Goal: Information Seeking & Learning: Learn about a topic

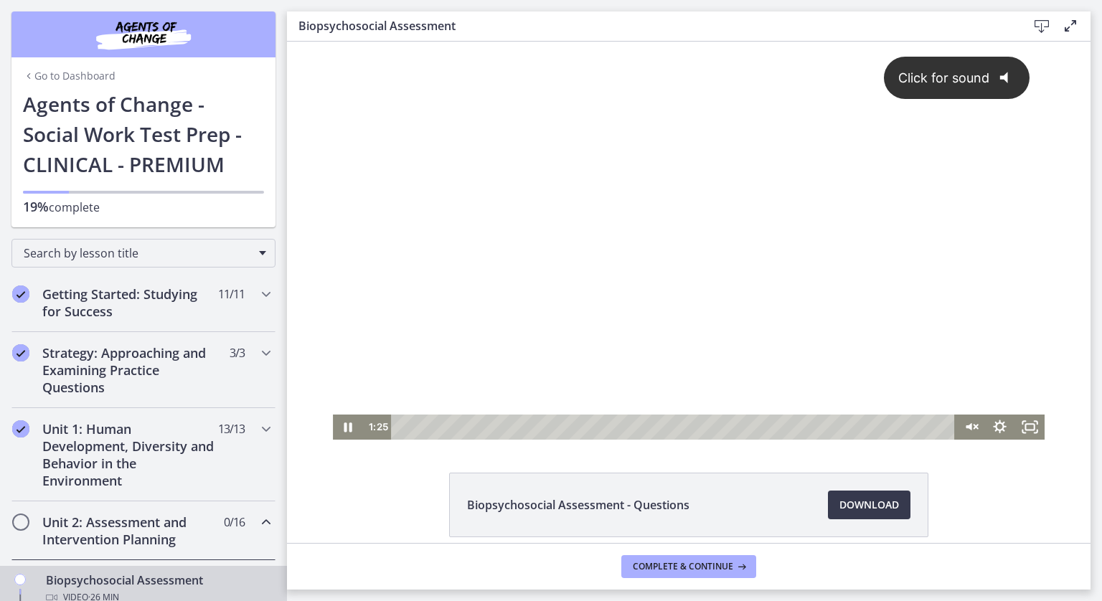
click at [917, 66] on button "Click for sound @keyframes VOLUME_SMALL_WAVE_FLASH { 0% { opacity: 0; } 33% { o…" at bounding box center [957, 78] width 146 height 42
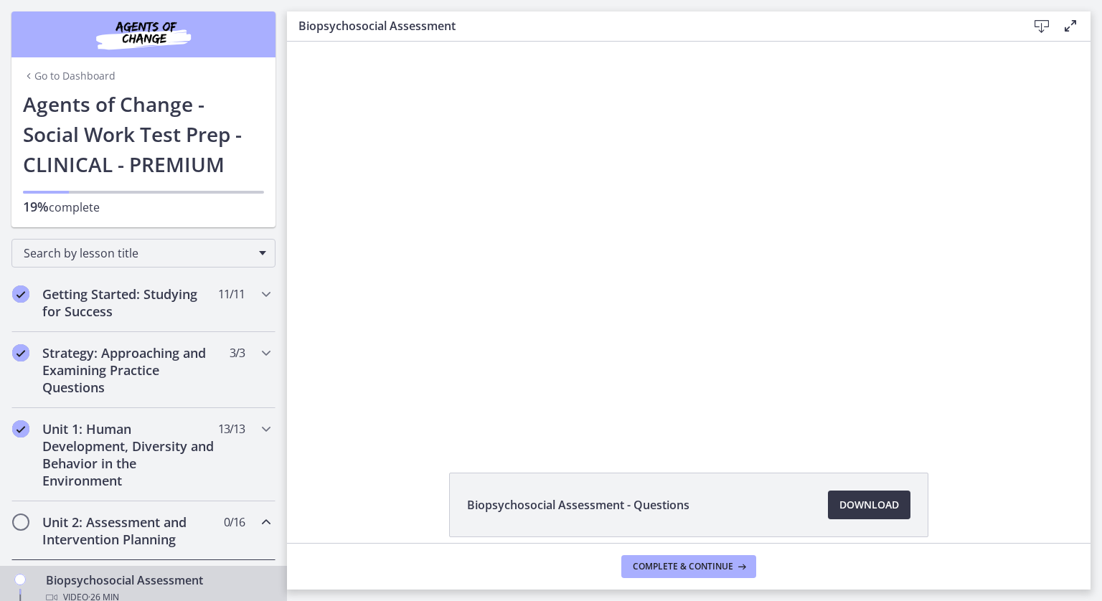
click at [870, 509] on span "Download Opens in a new window" at bounding box center [870, 505] width 60 height 17
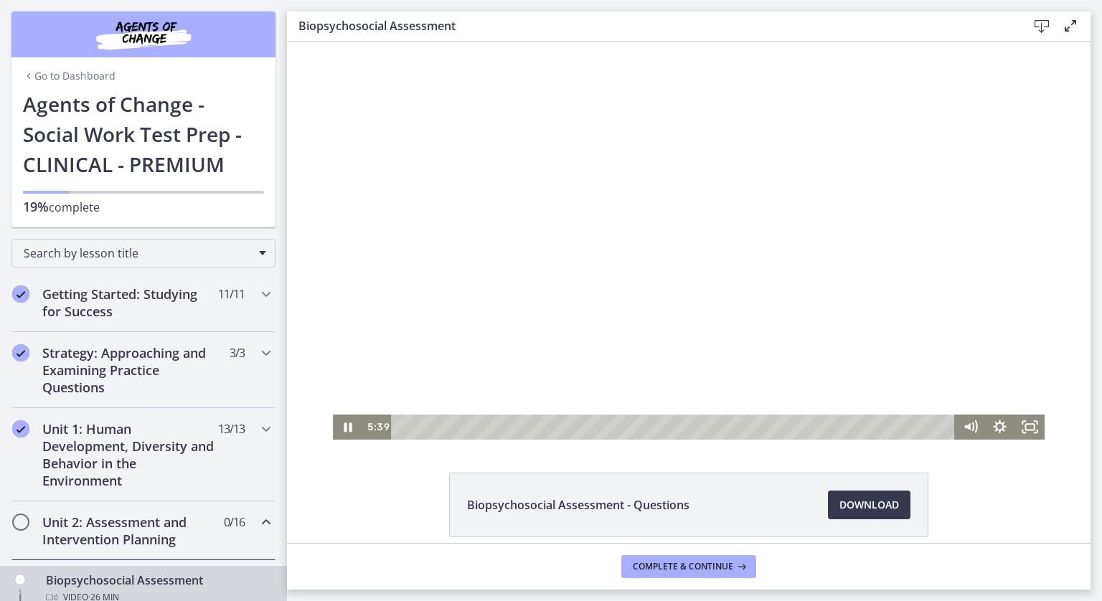
click at [737, 229] on div at bounding box center [689, 241] width 712 height 398
click at [596, 381] on div at bounding box center [689, 241] width 712 height 398
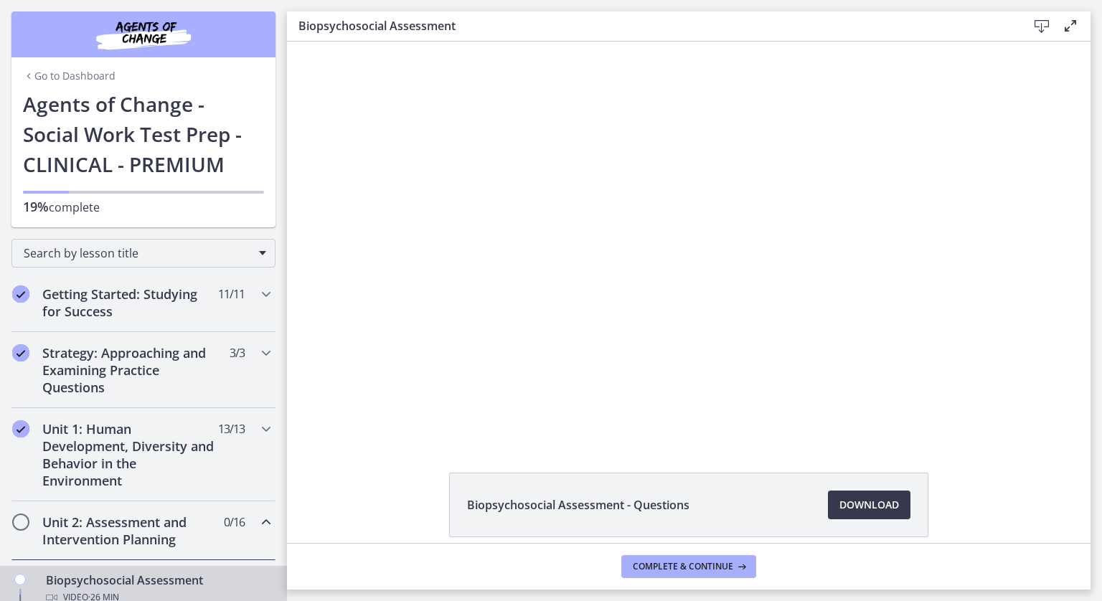
click at [596, 381] on div at bounding box center [689, 241] width 712 height 398
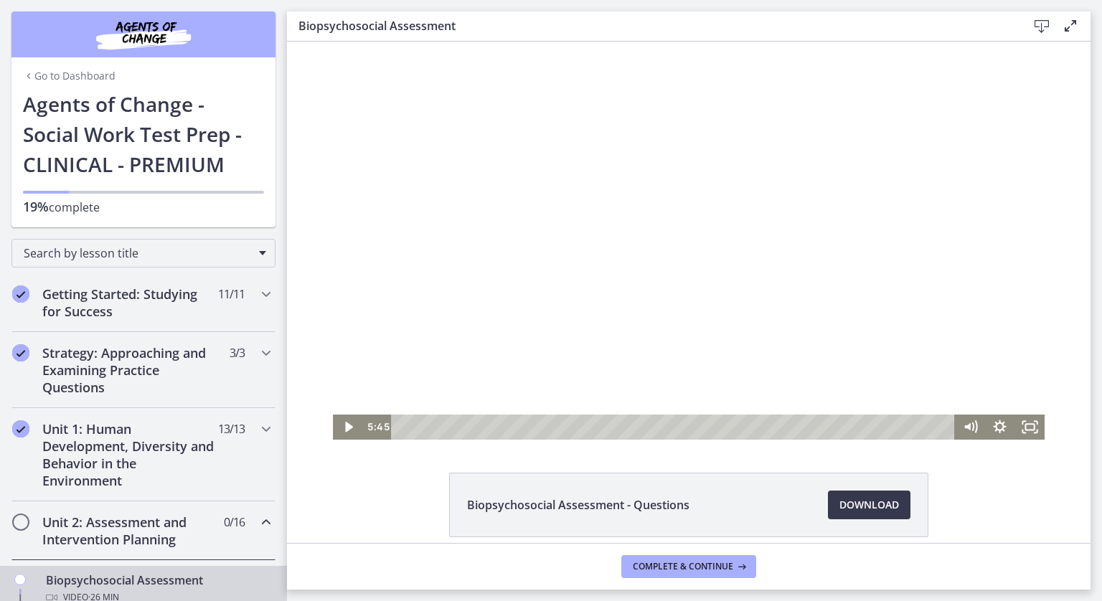
click at [604, 384] on div at bounding box center [689, 241] width 712 height 398
click at [554, 427] on div "7:31" at bounding box center [675, 427] width 546 height 25
click at [598, 428] on div "9:37" at bounding box center [675, 427] width 546 height 25
click at [609, 426] on div "10:08" at bounding box center [675, 427] width 546 height 25
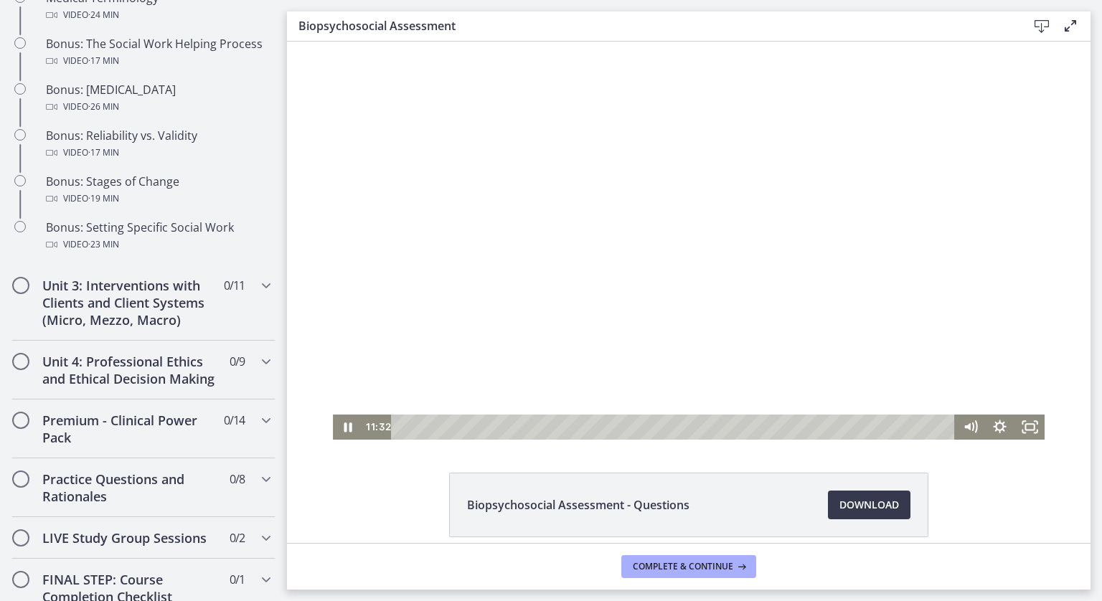
scroll to position [1217, 0]
click at [664, 426] on div "12:46" at bounding box center [675, 427] width 546 height 25
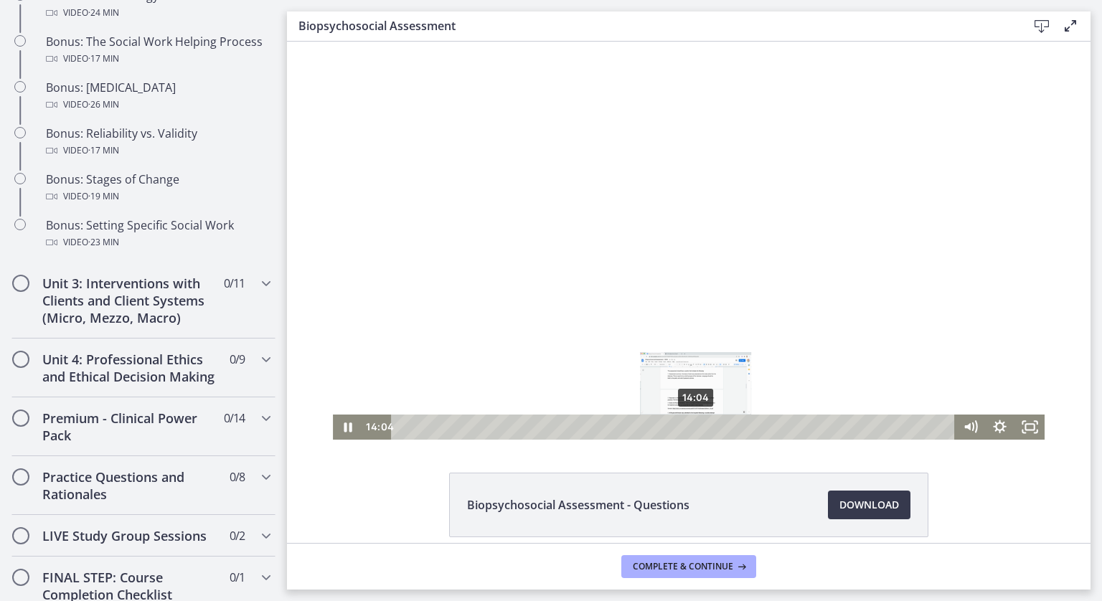
click at [691, 431] on div "14:04" at bounding box center [675, 427] width 546 height 25
click at [784, 340] on div at bounding box center [689, 241] width 712 height 398
click at [657, 280] on div at bounding box center [689, 241] width 712 height 398
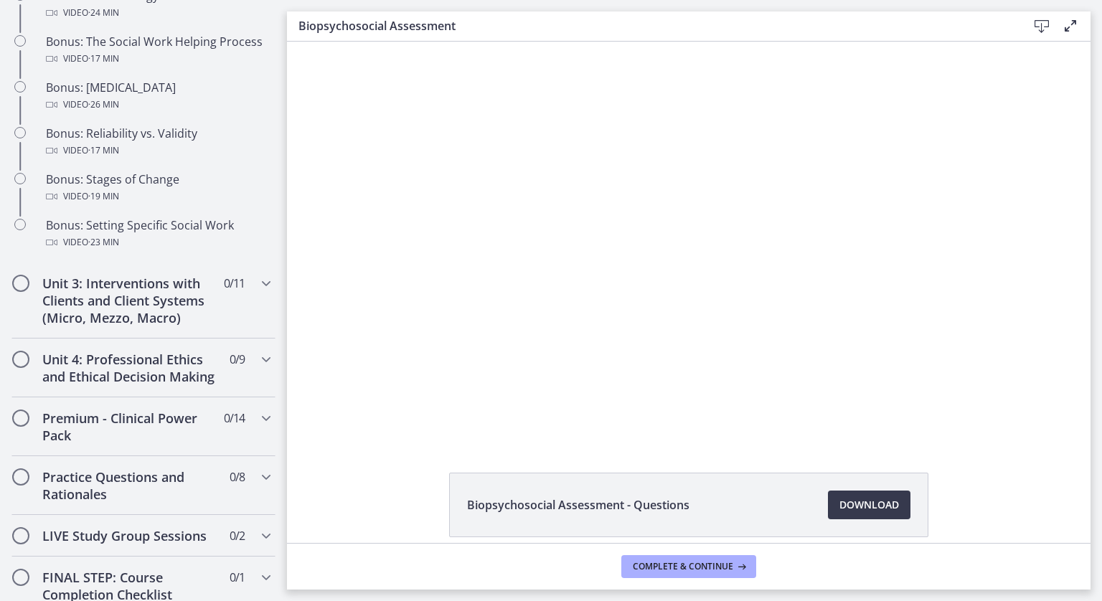
click at [1059, 433] on div "Click for sound @keyframes VOLUME_SMALL_WAVE_FLASH { 0% { opacity: 0; } 33% { o…" at bounding box center [689, 241] width 804 height 398
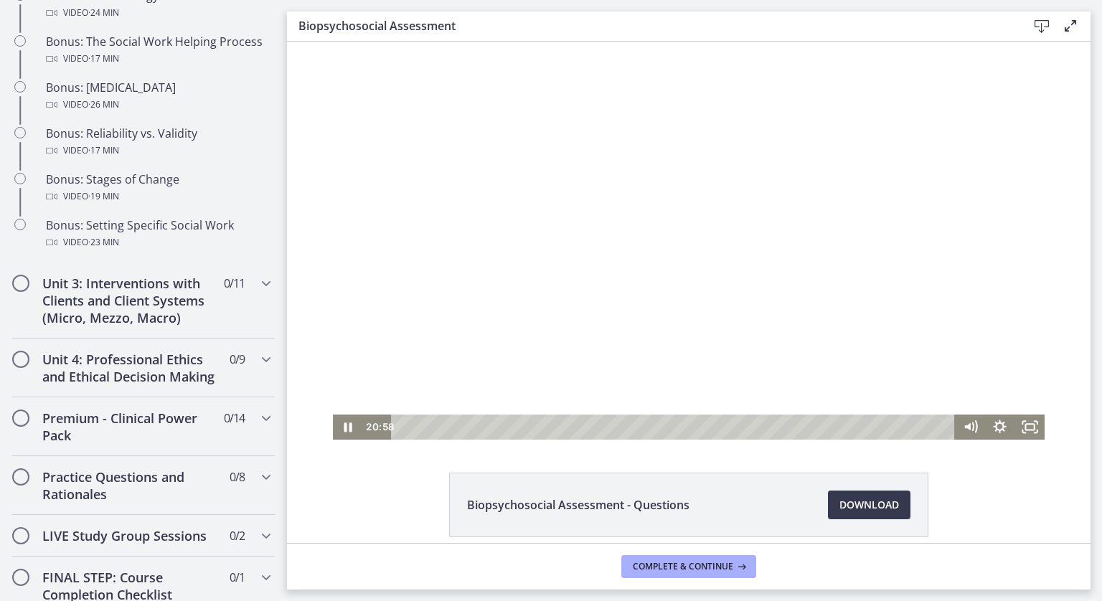
click at [721, 272] on div at bounding box center [689, 241] width 712 height 398
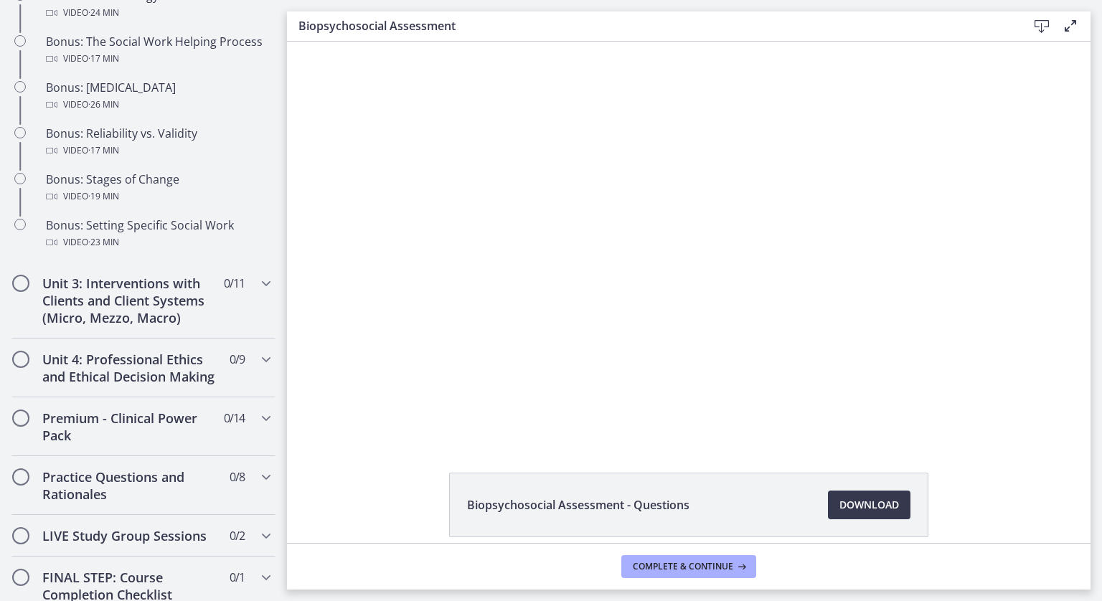
click at [721, 272] on div at bounding box center [689, 241] width 712 height 398
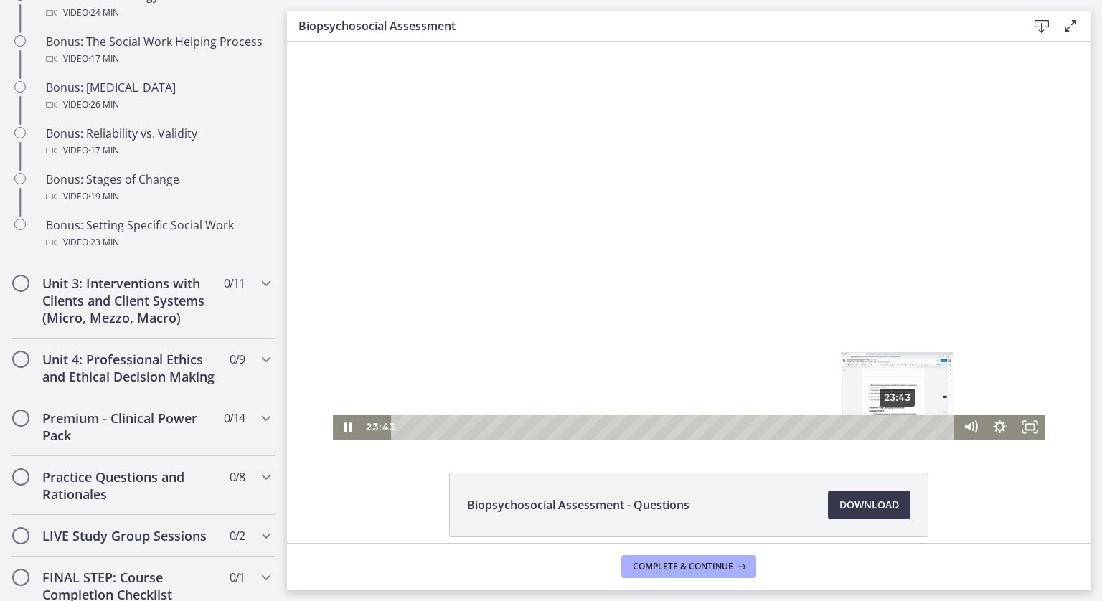
click at [893, 427] on div "23:43" at bounding box center [675, 427] width 546 height 25
click at [765, 276] on div at bounding box center [689, 241] width 712 height 398
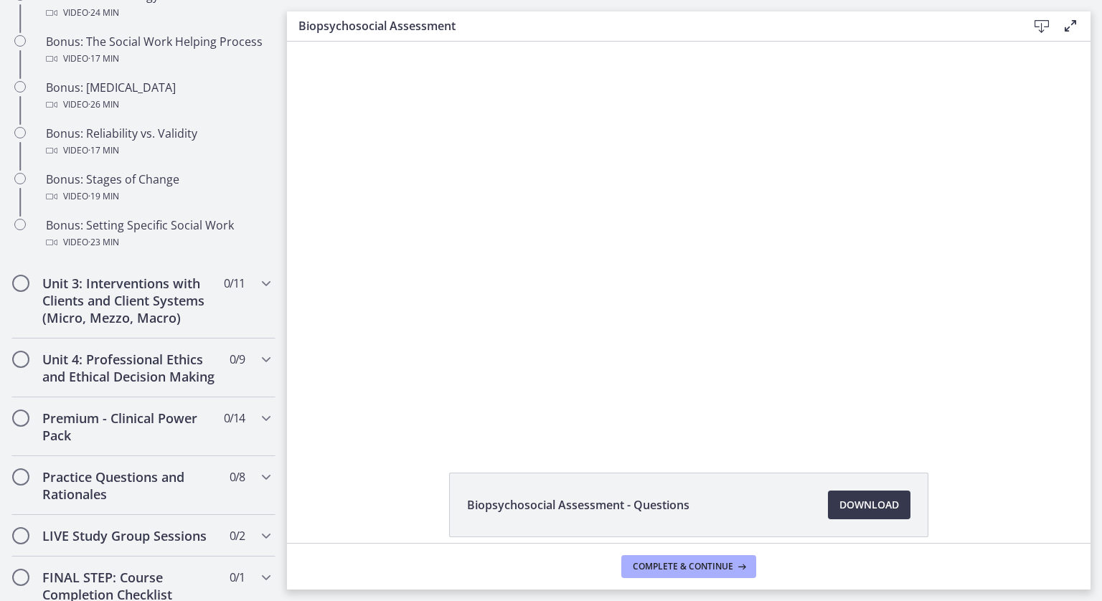
click at [765, 276] on div at bounding box center [689, 241] width 712 height 398
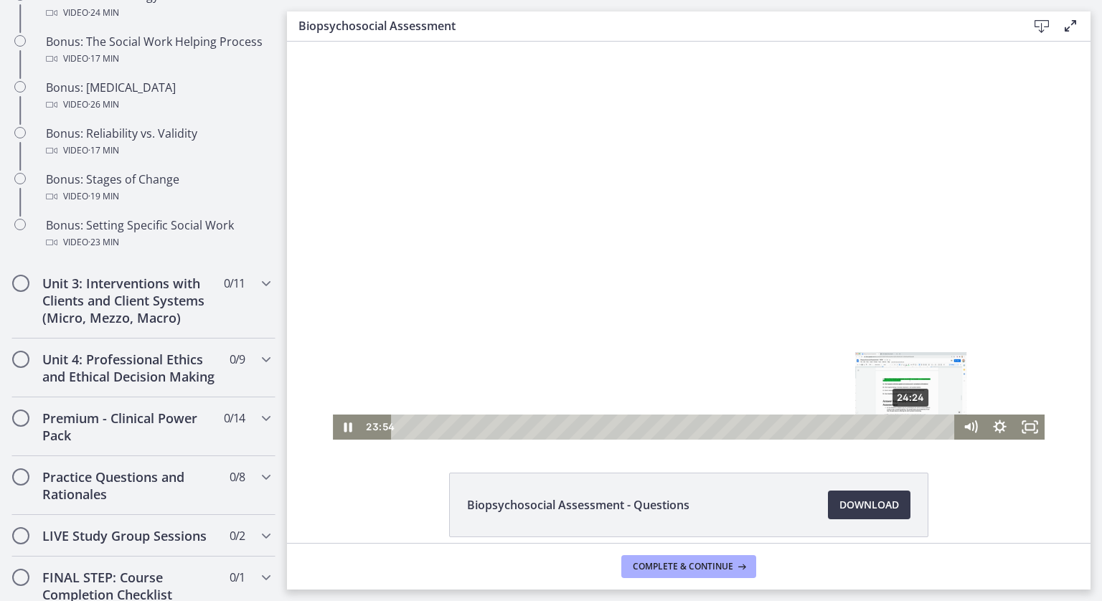
click at [907, 429] on div "24:24" at bounding box center [675, 427] width 546 height 25
click at [918, 431] on div "24:55" at bounding box center [675, 427] width 546 height 25
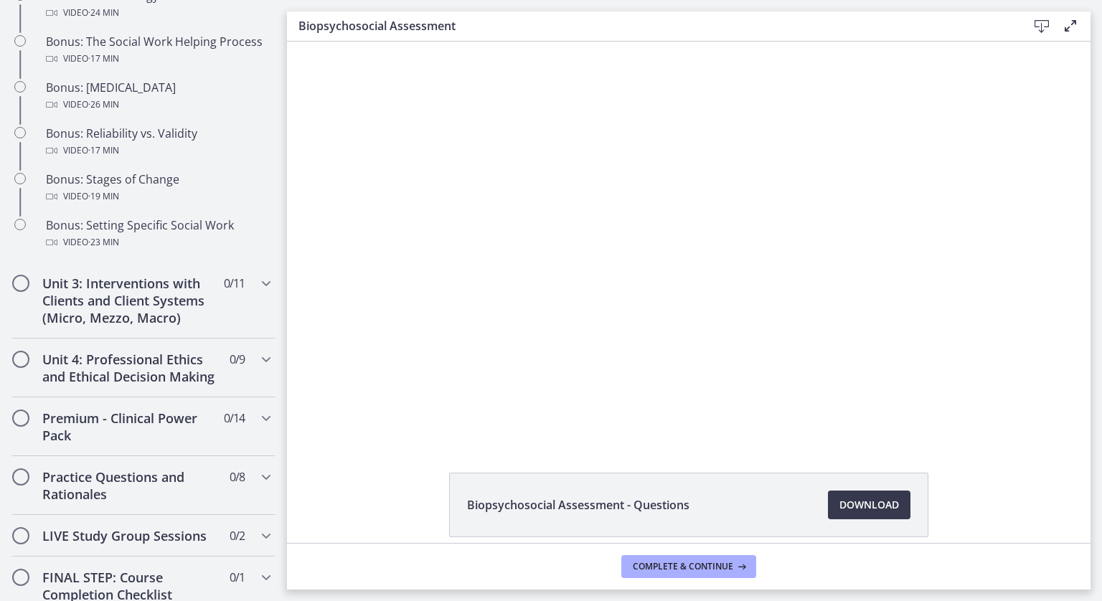
click at [942, 545] on footer "Complete & continue" at bounding box center [689, 566] width 804 height 47
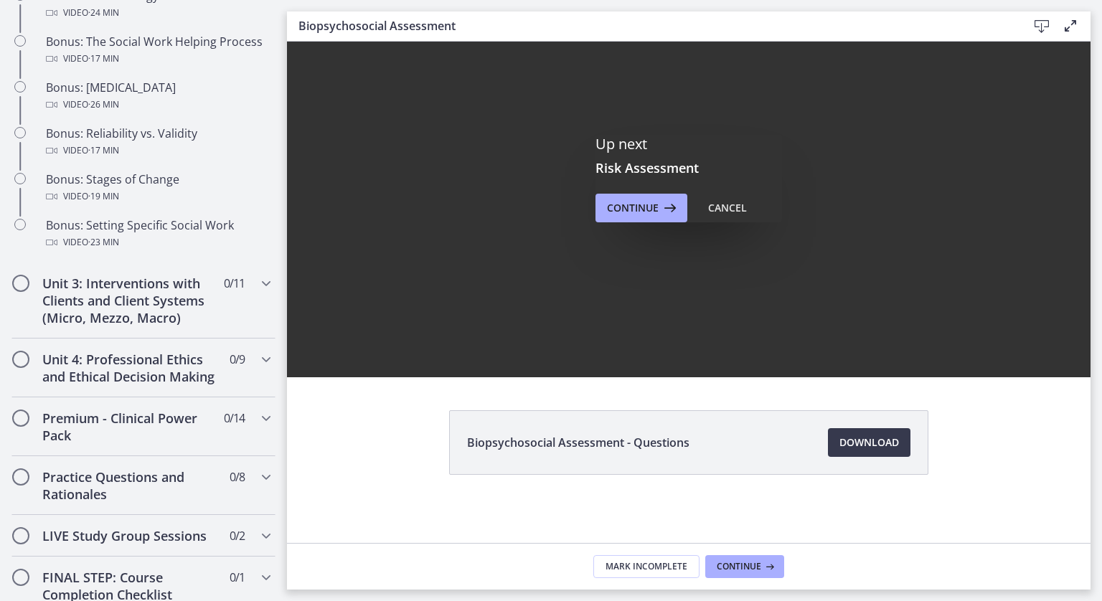
scroll to position [0, 0]
click at [725, 569] on span "Continue" at bounding box center [739, 566] width 44 height 11
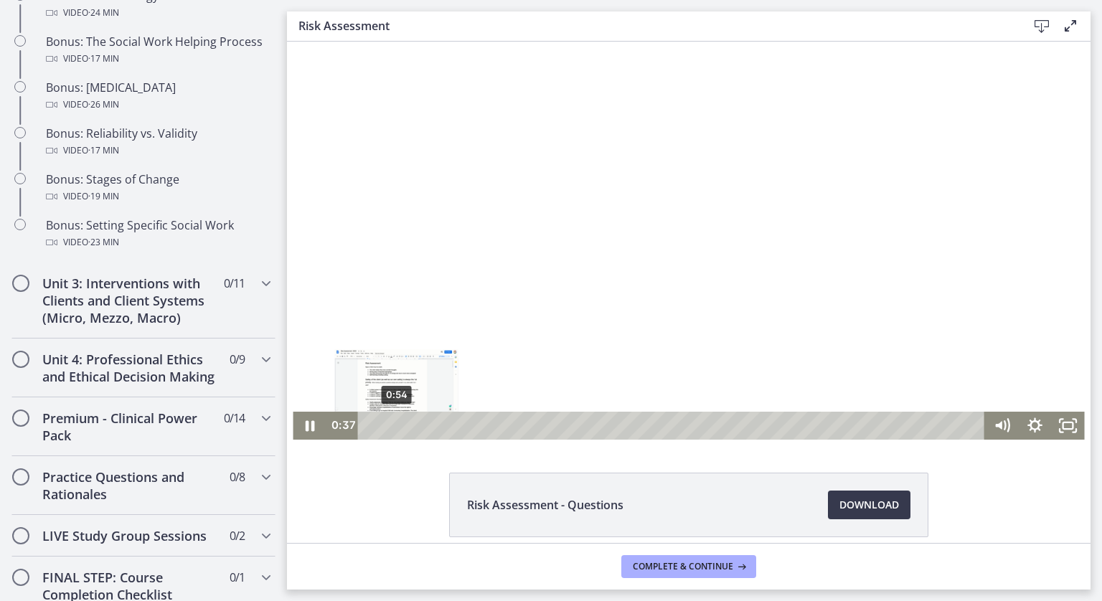
click at [392, 425] on div "0:54" at bounding box center [674, 426] width 608 height 28
drag, startPoint x: 1044, startPoint y: 166, endPoint x: 1042, endPoint y: 121, distance: 44.5
click at [1042, 121] on div at bounding box center [689, 241] width 792 height 398
click at [993, 162] on div at bounding box center [689, 241] width 792 height 398
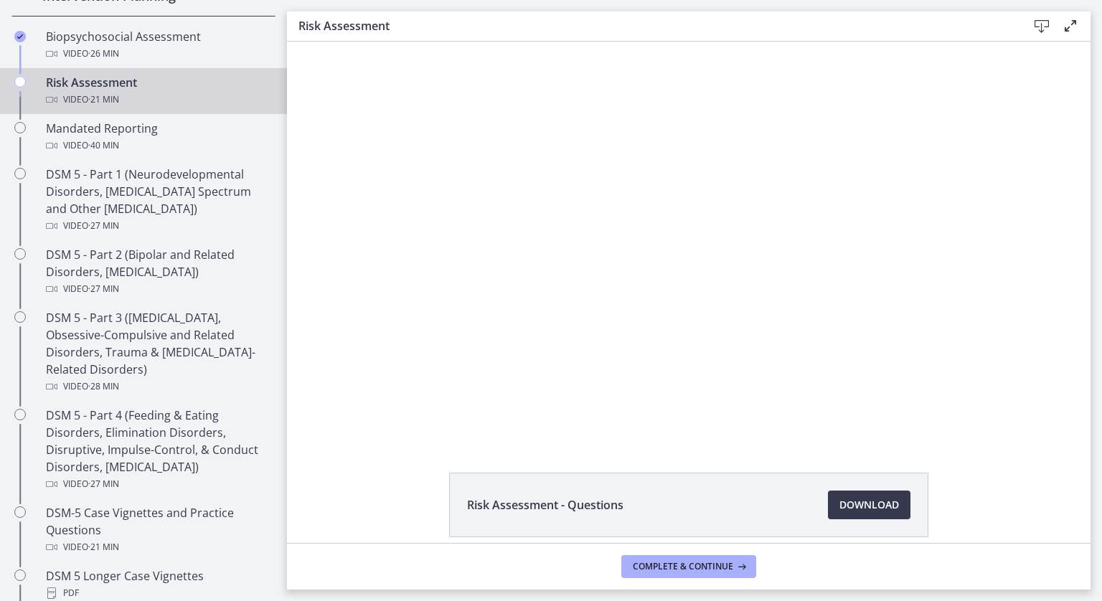
scroll to position [537, 0]
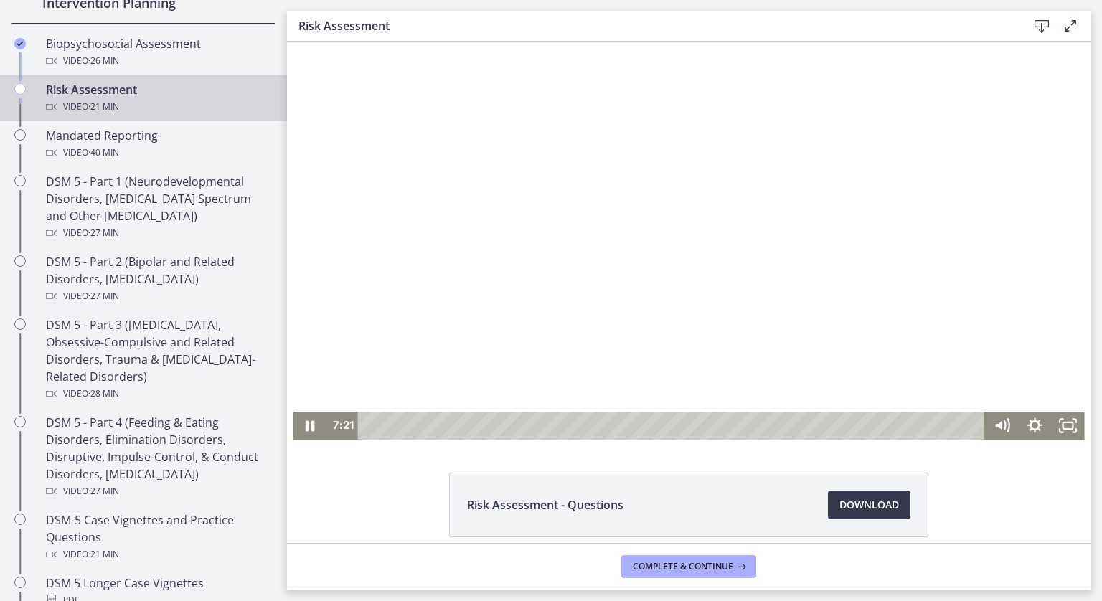
click at [409, 228] on div at bounding box center [689, 241] width 792 height 398
click at [306, 429] on icon "Play Video" at bounding box center [311, 426] width 10 height 14
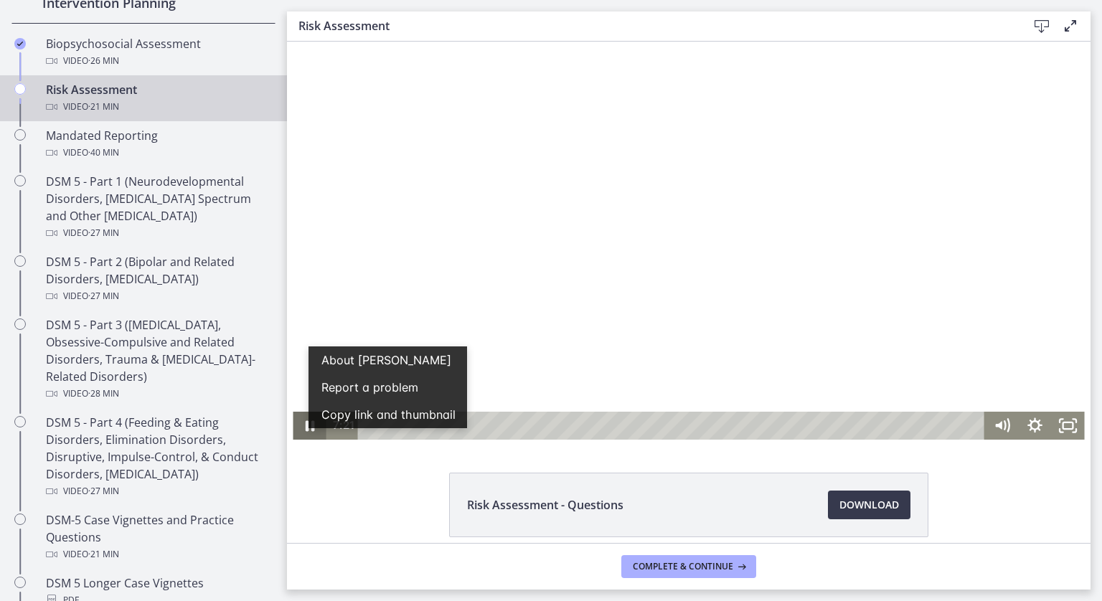
scroll to position [0, 0]
click at [305, 429] on icon "Pause" at bounding box center [310, 426] width 11 height 13
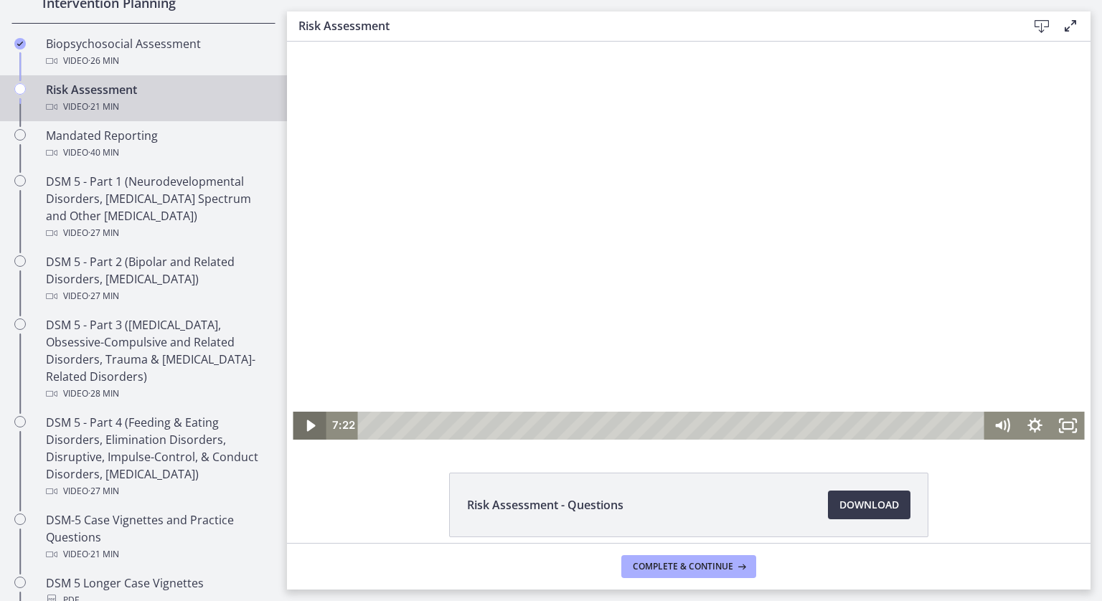
click at [306, 429] on icon "Play Video" at bounding box center [310, 425] width 9 height 11
click at [390, 308] on div at bounding box center [689, 241] width 792 height 398
click at [395, 312] on div at bounding box center [689, 241] width 792 height 398
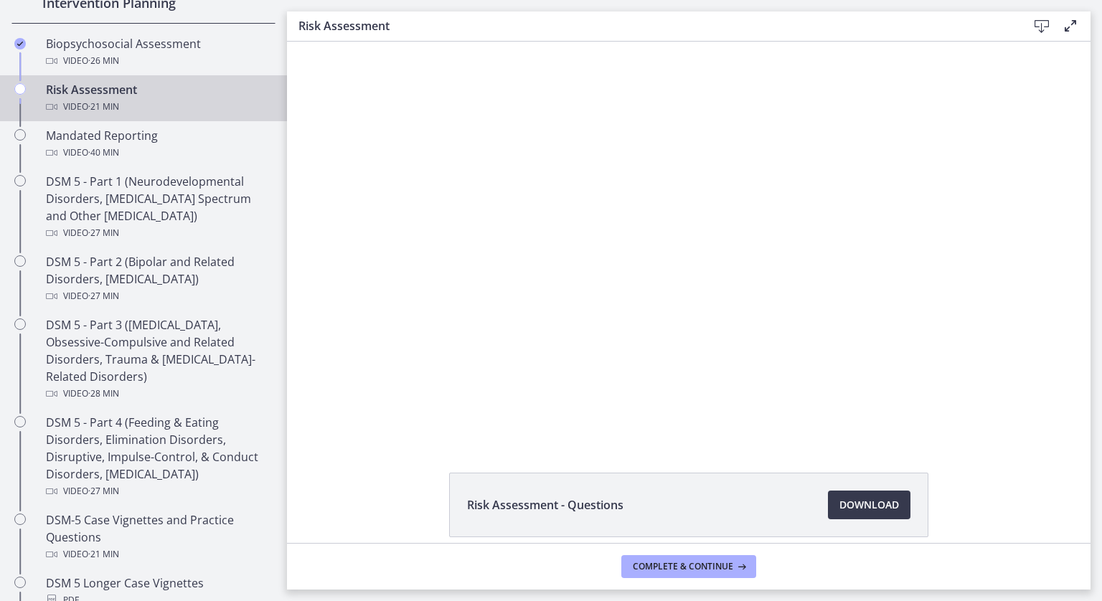
scroll to position [26, 0]
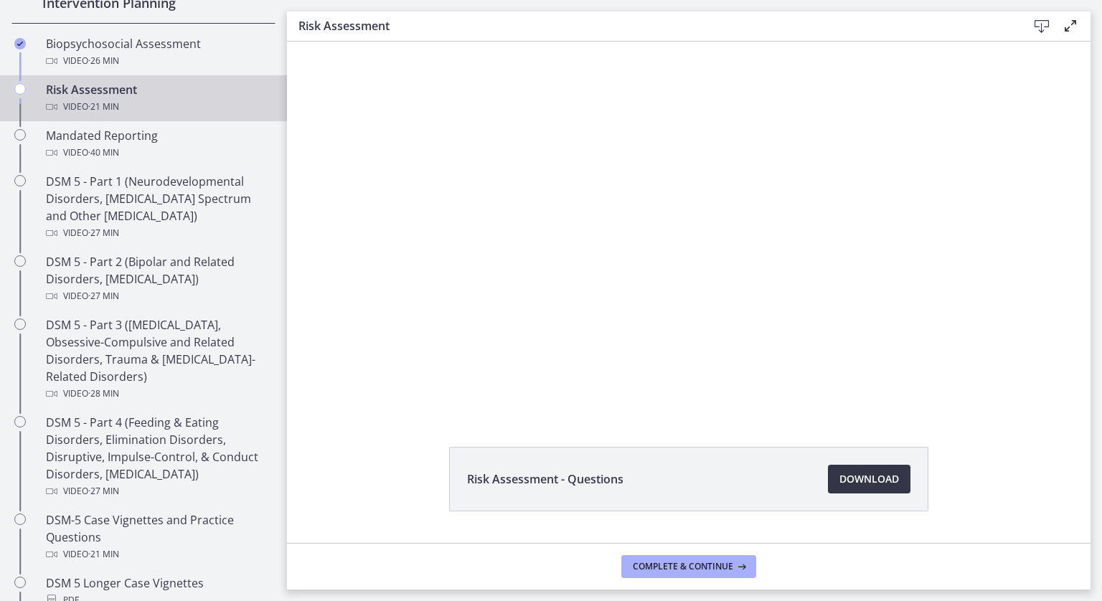
click at [856, 473] on span "Download Opens in a new window" at bounding box center [870, 479] width 60 height 17
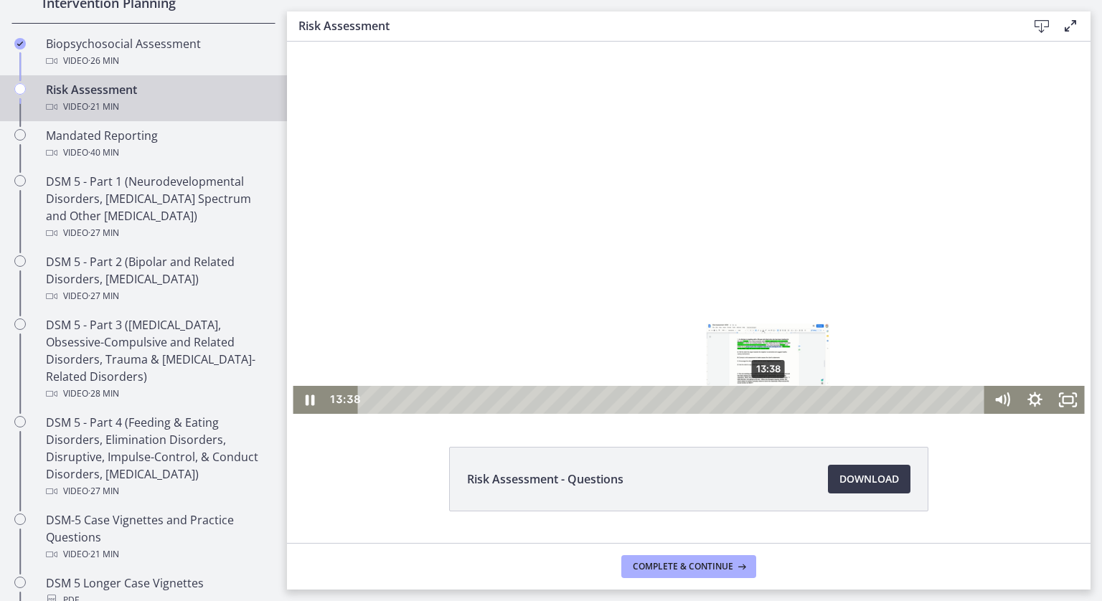
click at [764, 399] on div "13:38" at bounding box center [674, 400] width 608 height 28
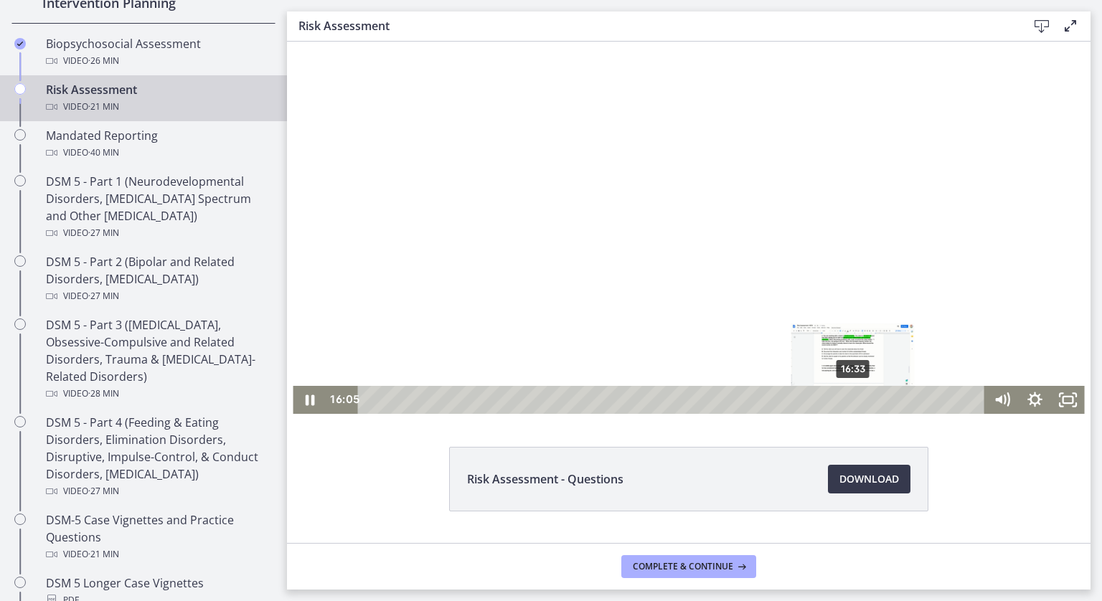
click at [849, 401] on div "16:33" at bounding box center [674, 400] width 608 height 28
click at [862, 398] on div "16:59" at bounding box center [674, 400] width 608 height 28
click at [877, 398] on div "17:30" at bounding box center [674, 400] width 608 height 28
click at [893, 398] on div "18:02" at bounding box center [674, 400] width 608 height 28
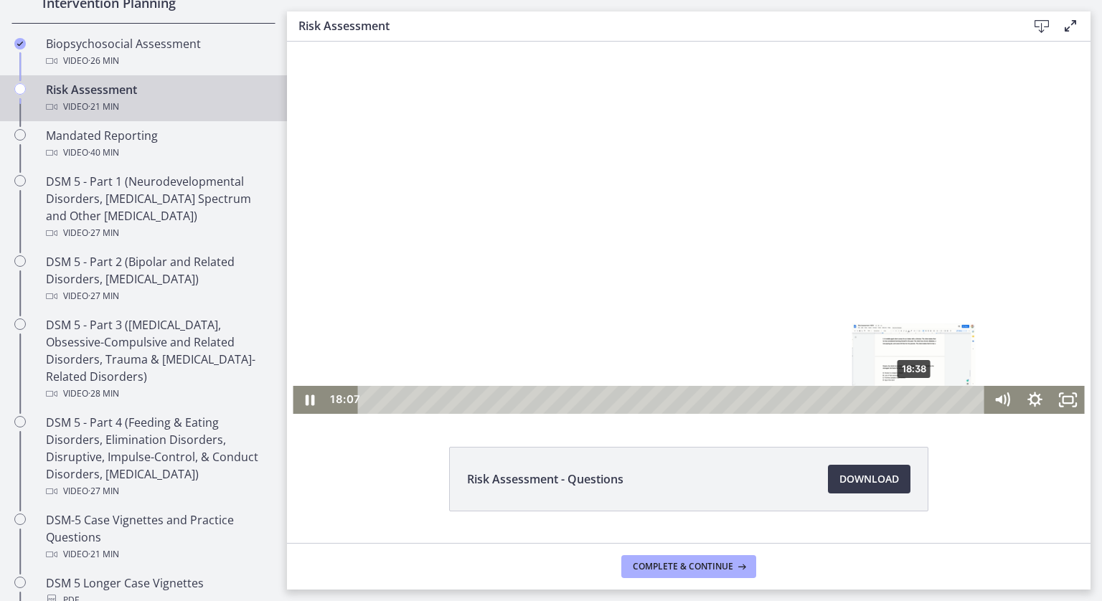
click at [910, 401] on div "18:38" at bounding box center [674, 400] width 608 height 28
click at [797, 312] on div at bounding box center [689, 215] width 792 height 398
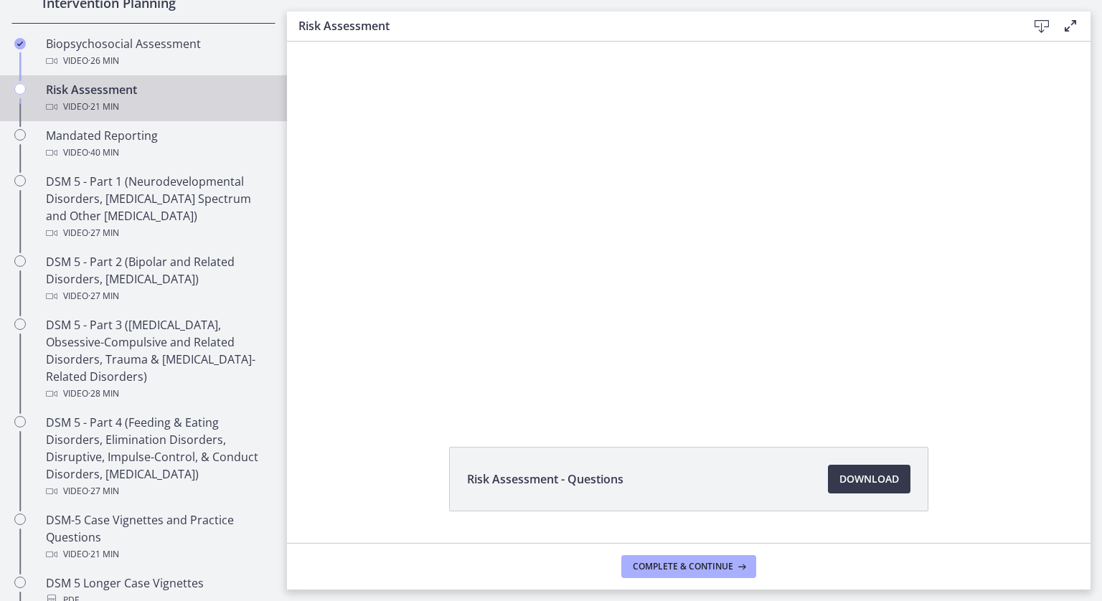
click at [797, 312] on div at bounding box center [689, 215] width 792 height 398
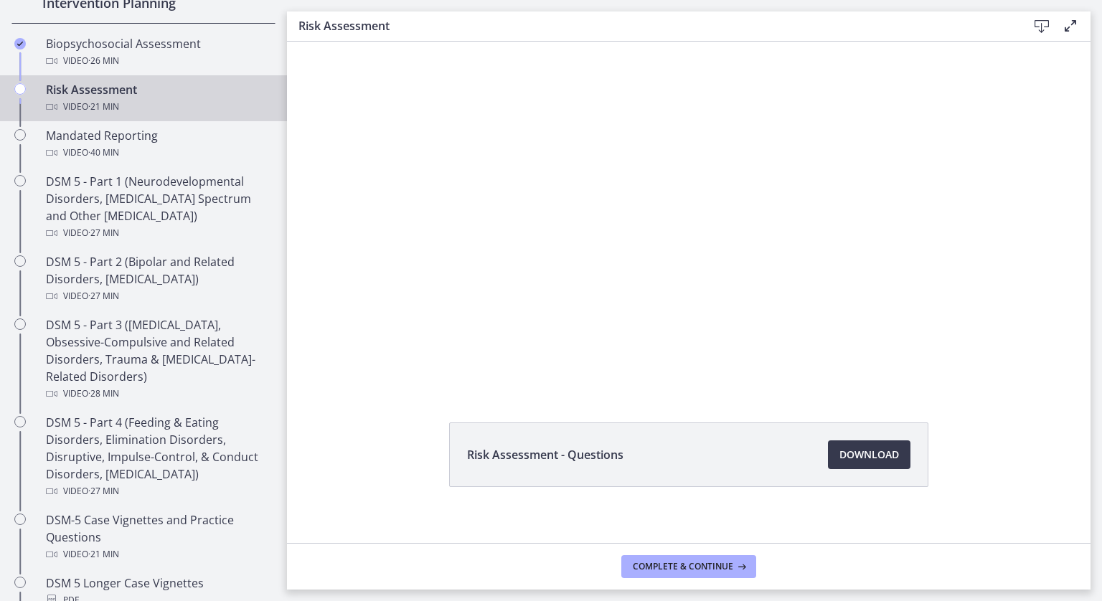
scroll to position [62, 0]
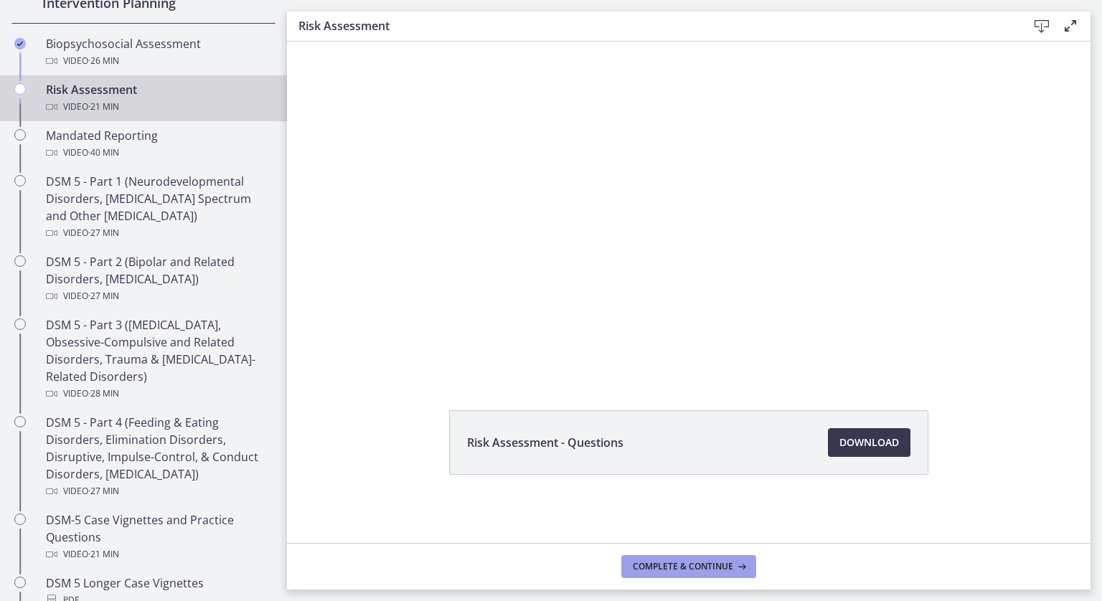
click at [747, 562] on button "Complete & continue" at bounding box center [689, 567] width 135 height 23
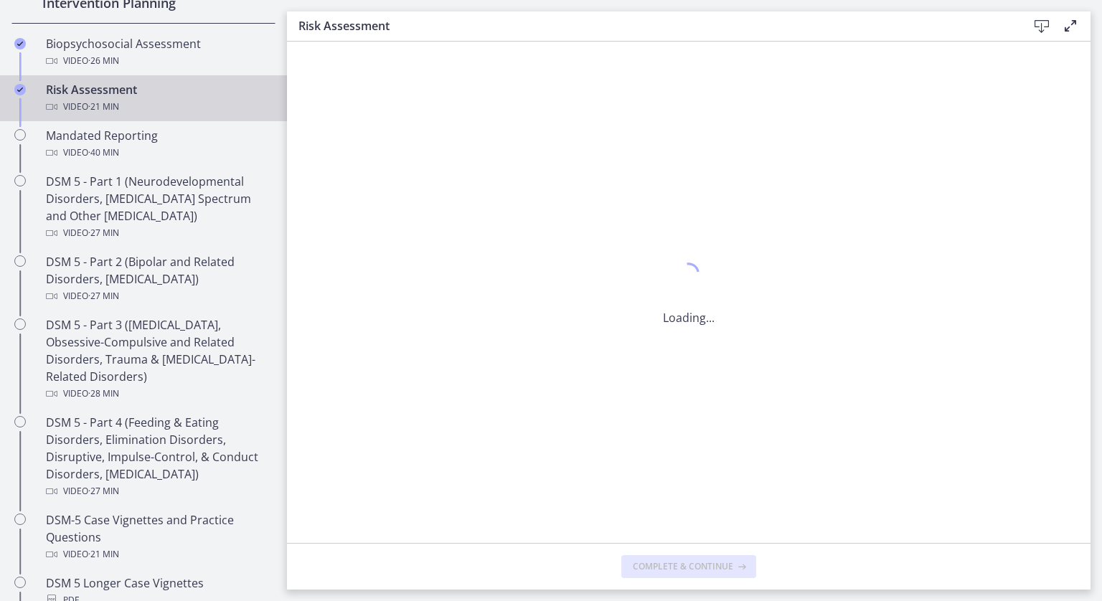
scroll to position [0, 0]
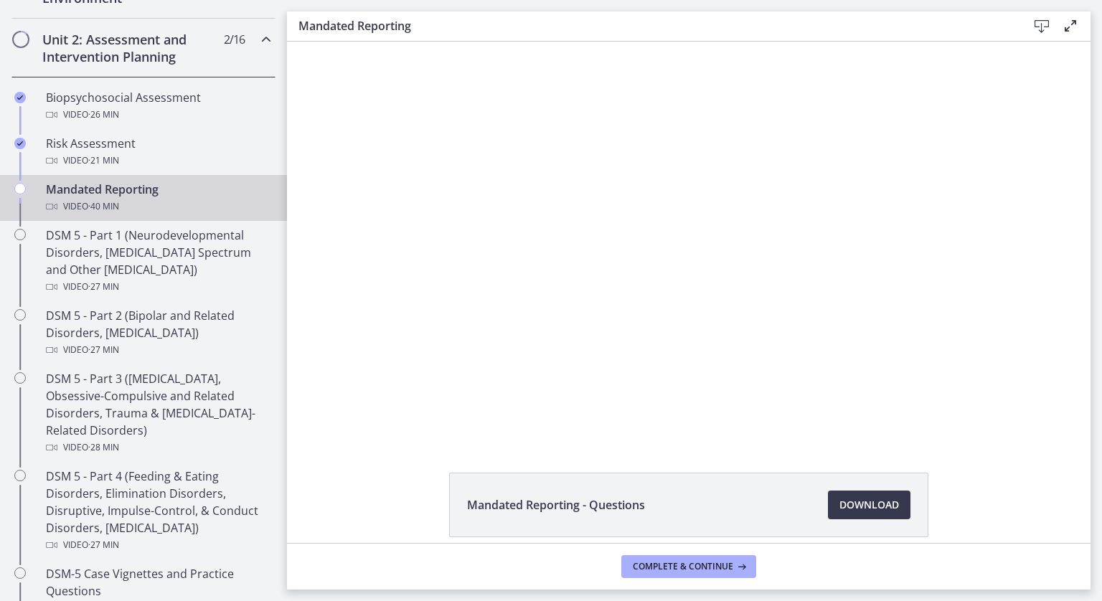
scroll to position [479, 0]
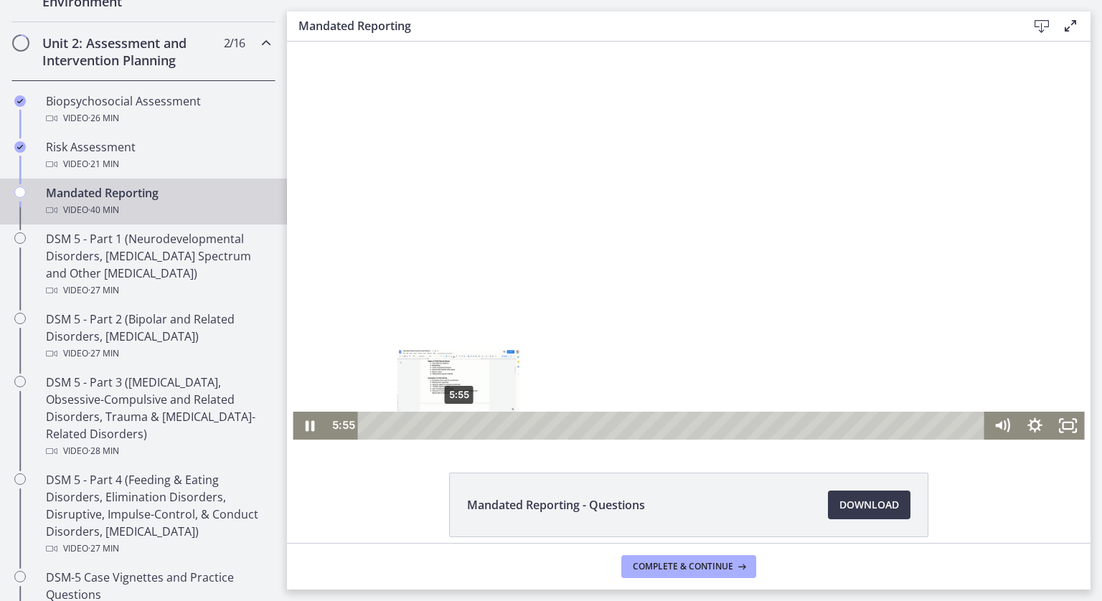
click at [454, 426] on div "5:55" at bounding box center [674, 426] width 608 height 28
click at [491, 424] on div "8:24" at bounding box center [674, 426] width 608 height 28
click at [516, 423] on div "10:04" at bounding box center [674, 426] width 608 height 28
click at [952, 240] on div at bounding box center [689, 241] width 792 height 398
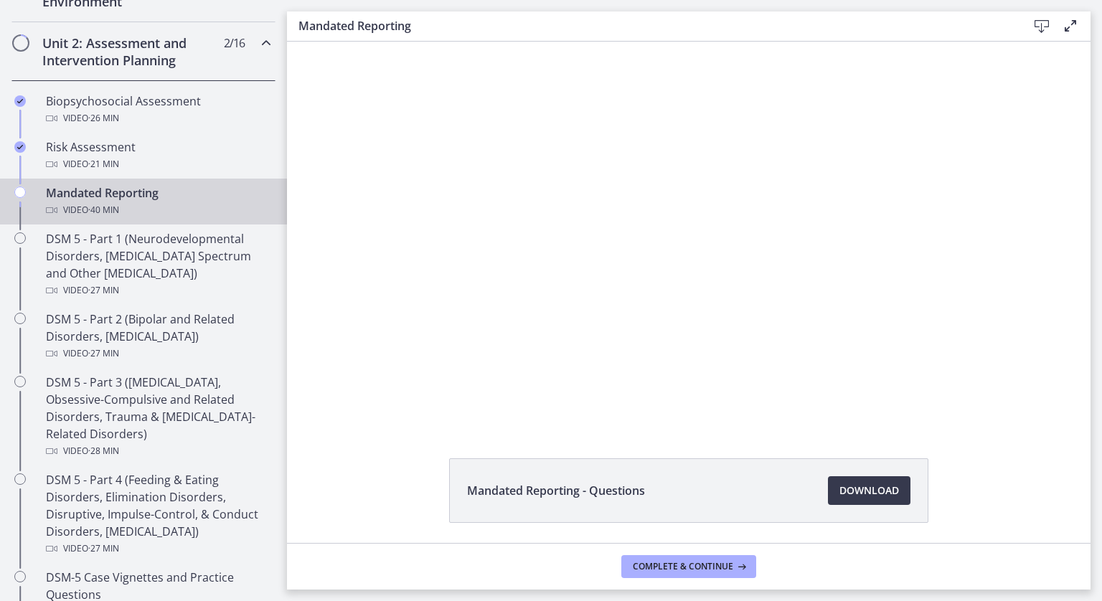
scroll to position [0, 0]
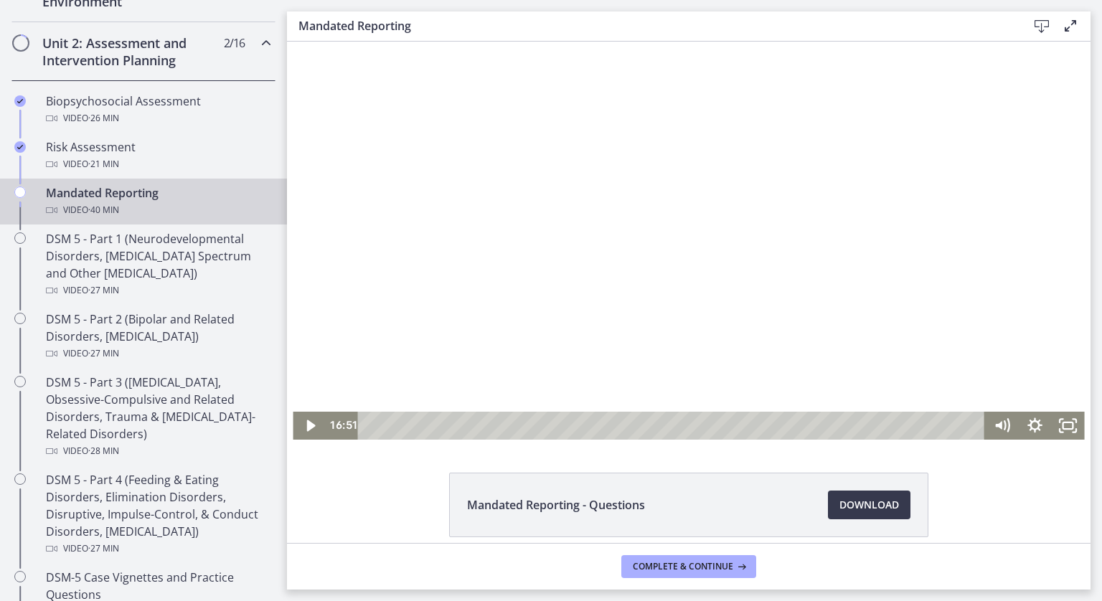
click at [576, 324] on div at bounding box center [689, 241] width 792 height 398
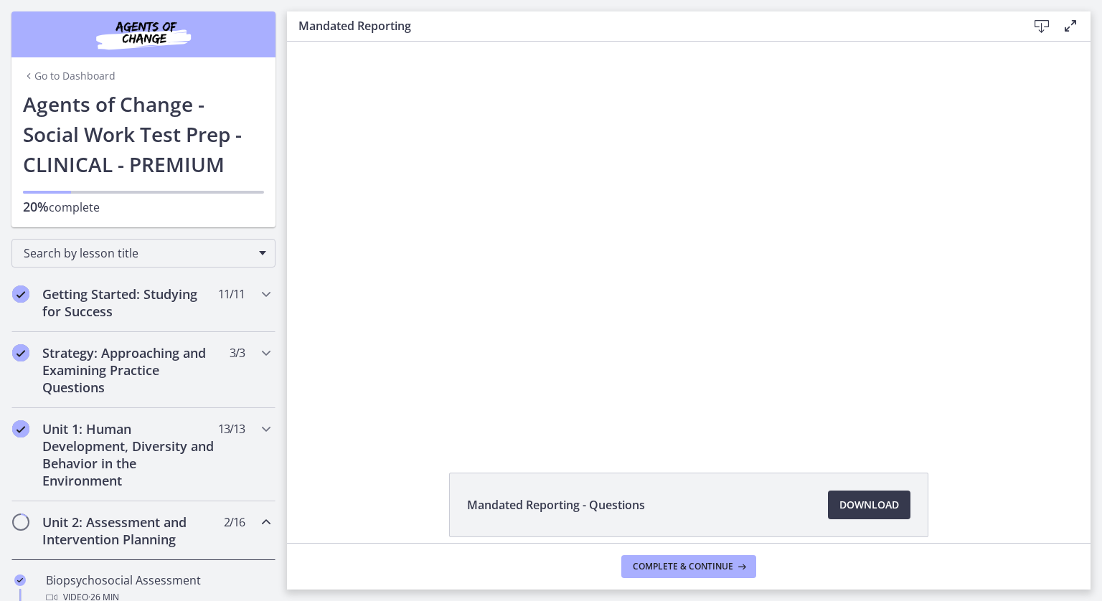
scroll to position [479, 0]
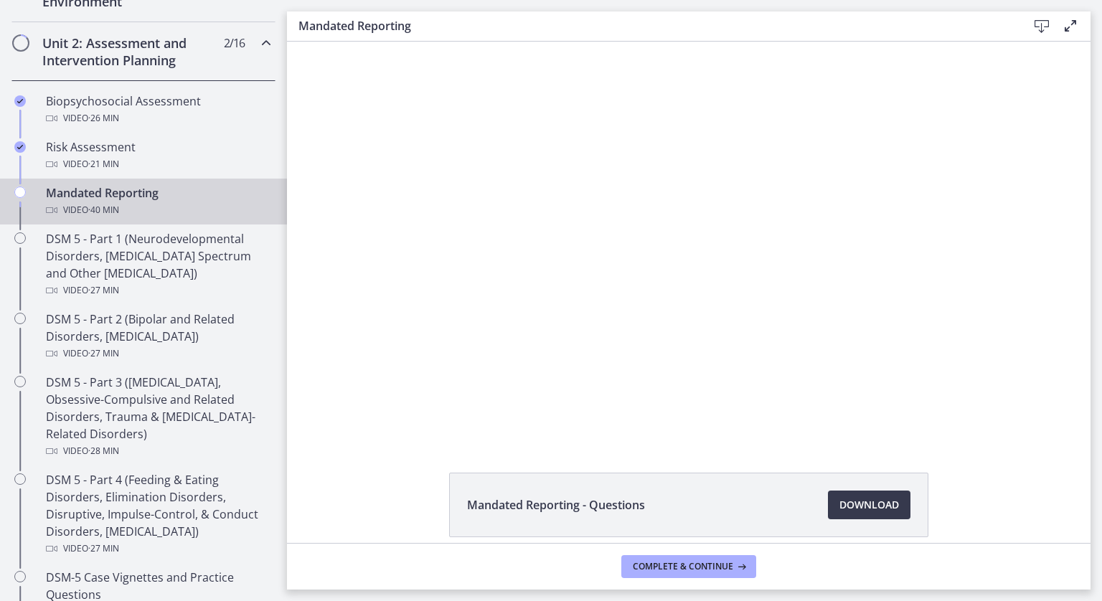
click at [576, 324] on div at bounding box center [689, 241] width 792 height 398
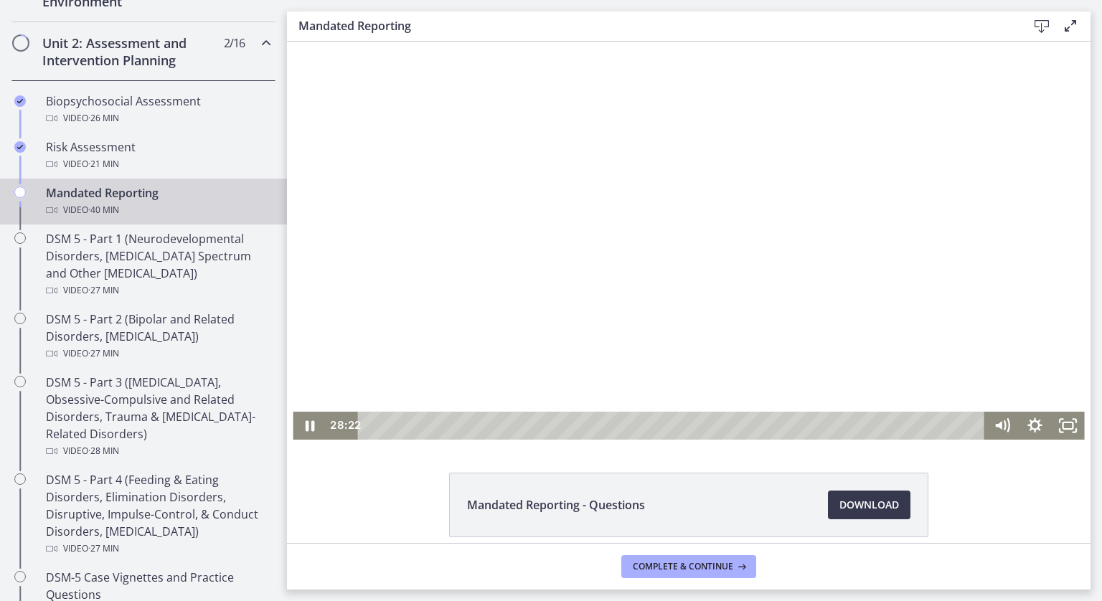
click at [595, 355] on div at bounding box center [689, 241] width 792 height 398
click at [599, 362] on div at bounding box center [689, 241] width 792 height 398
click at [645, 335] on div at bounding box center [689, 241] width 792 height 398
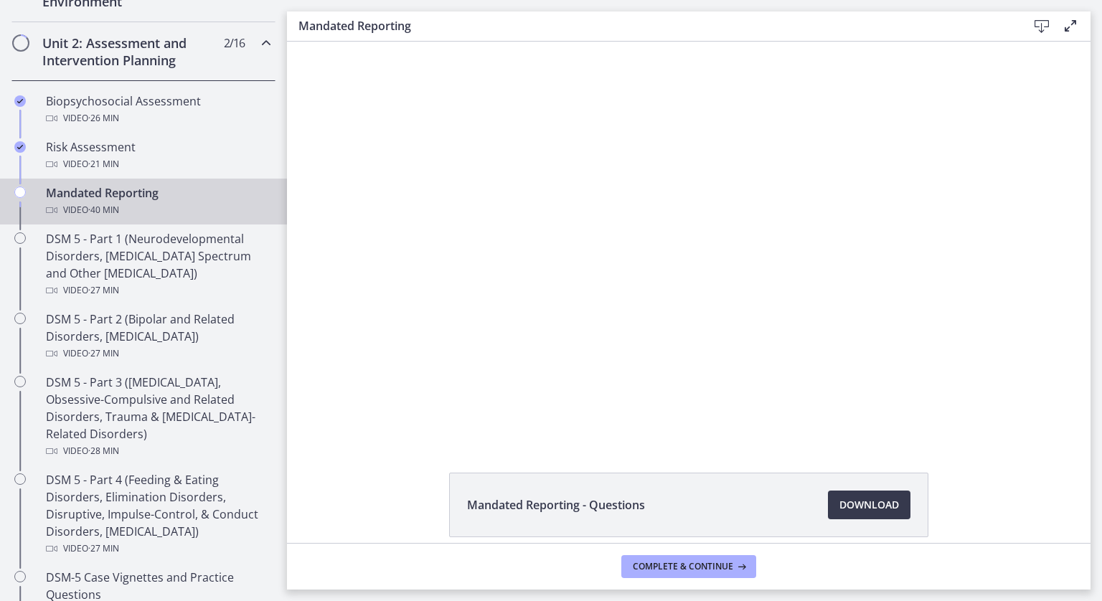
click at [645, 335] on div at bounding box center [689, 241] width 792 height 398
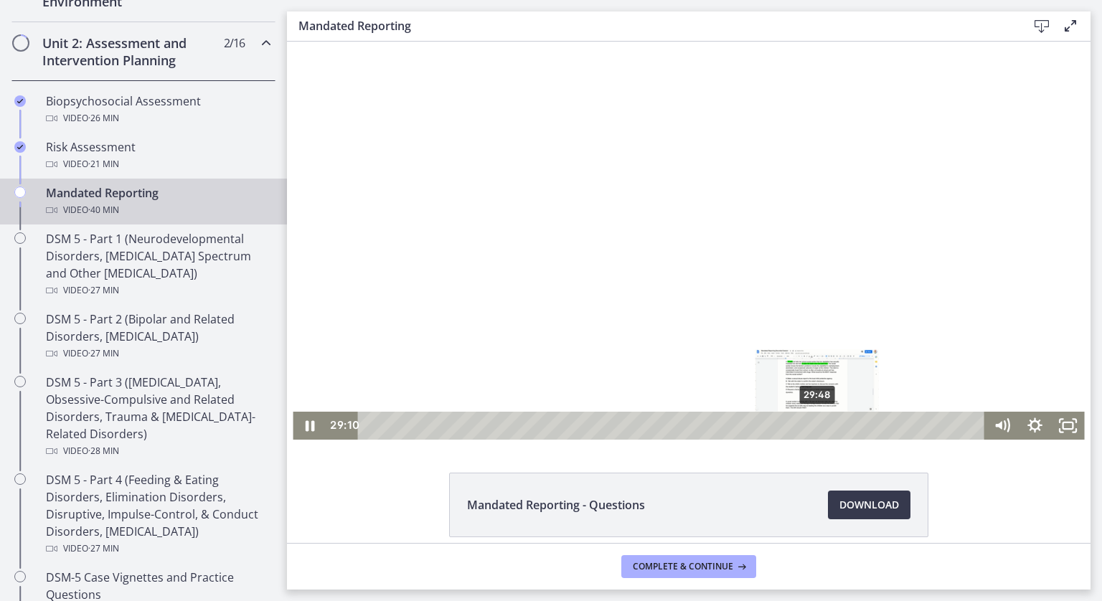
click at [812, 426] on div "29:48" at bounding box center [674, 426] width 608 height 28
click at [827, 425] on div "30:37" at bounding box center [674, 426] width 608 height 28
click at [840, 427] on div "31:40" at bounding box center [674, 426] width 608 height 28
click at [849, 428] on div "32:14" at bounding box center [674, 426] width 608 height 28
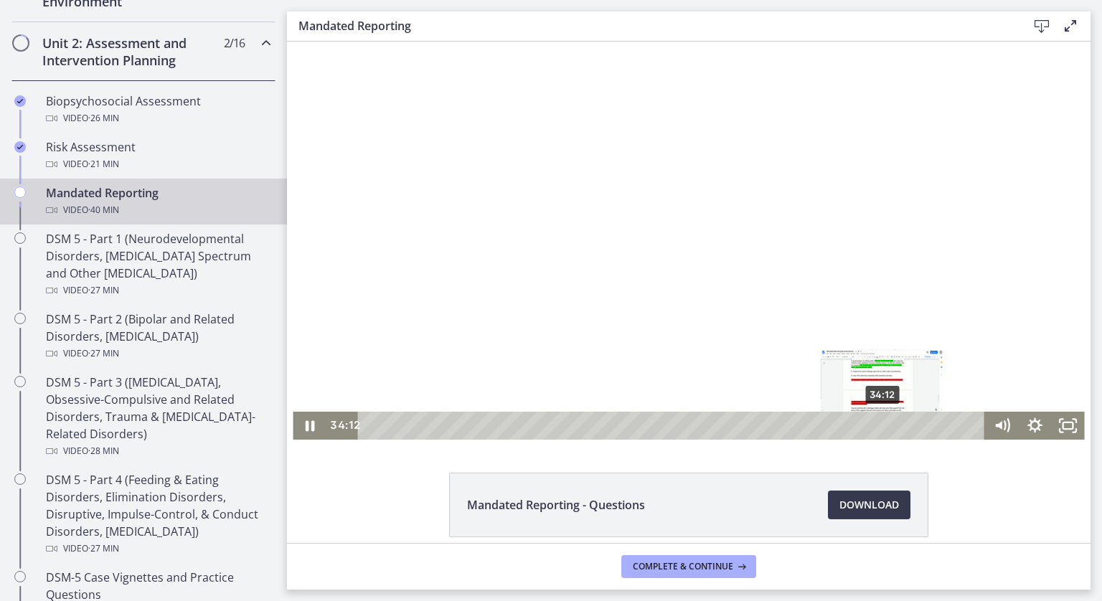
click at [878, 426] on div "34:12" at bounding box center [674, 426] width 608 height 28
click at [888, 428] on div "34:49" at bounding box center [674, 426] width 608 height 28
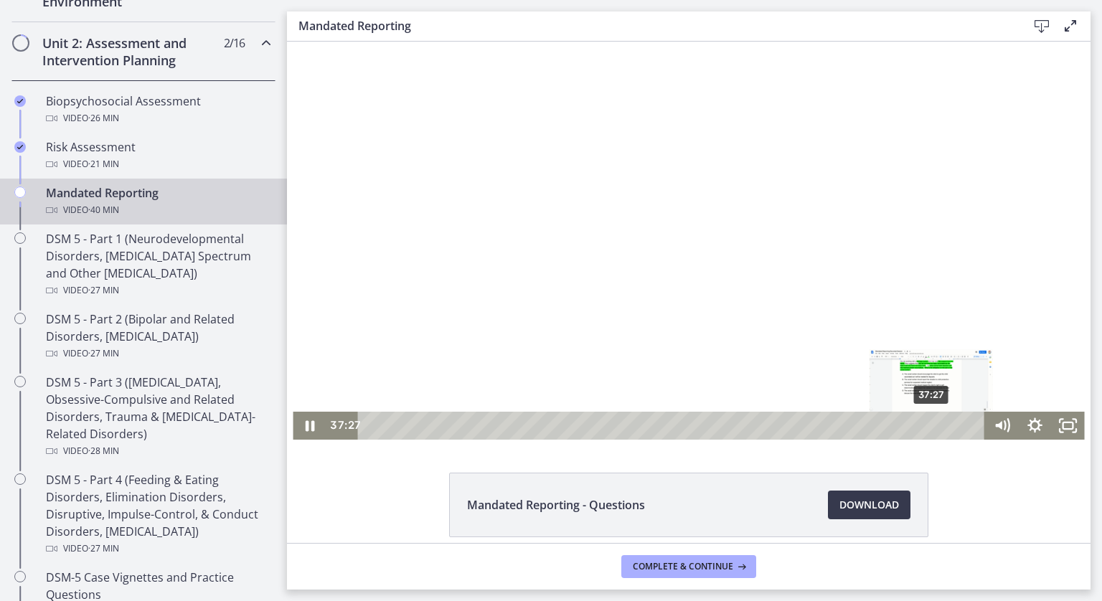
click at [927, 425] on div "37:27" at bounding box center [674, 426] width 608 height 28
click at [936, 425] on div "38:01" at bounding box center [674, 426] width 608 height 28
click at [943, 425] on div "38:30" at bounding box center [674, 426] width 608 height 28
click at [951, 425] on div "39:01" at bounding box center [674, 426] width 608 height 28
click at [957, 426] on div "39:27" at bounding box center [674, 426] width 608 height 28
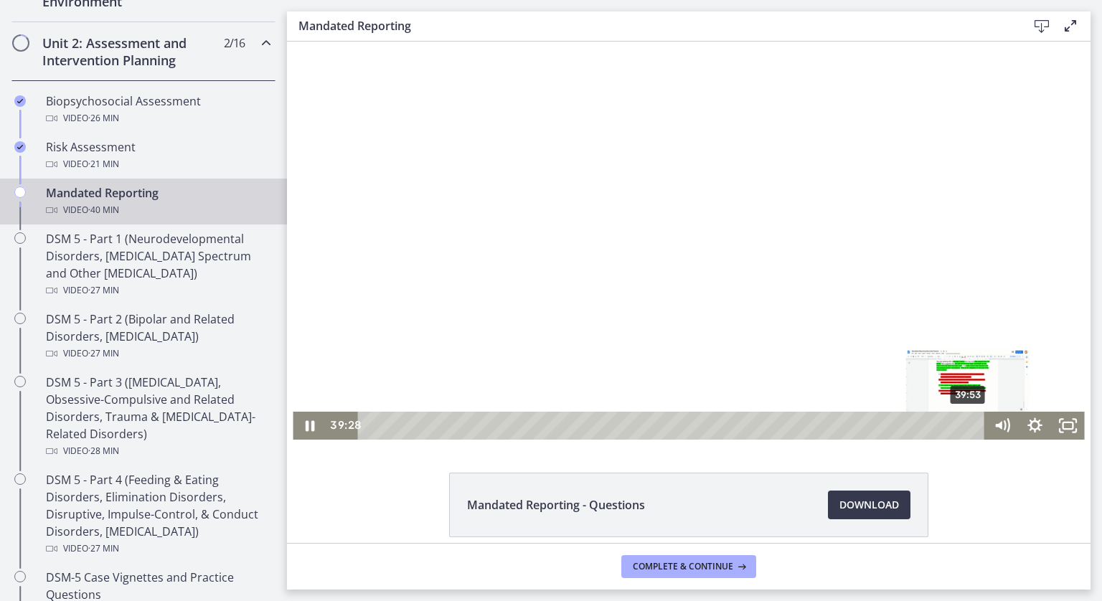
click at [965, 427] on div "39:53" at bounding box center [674, 426] width 608 height 28
click at [970, 430] on div "40:19" at bounding box center [674, 426] width 608 height 28
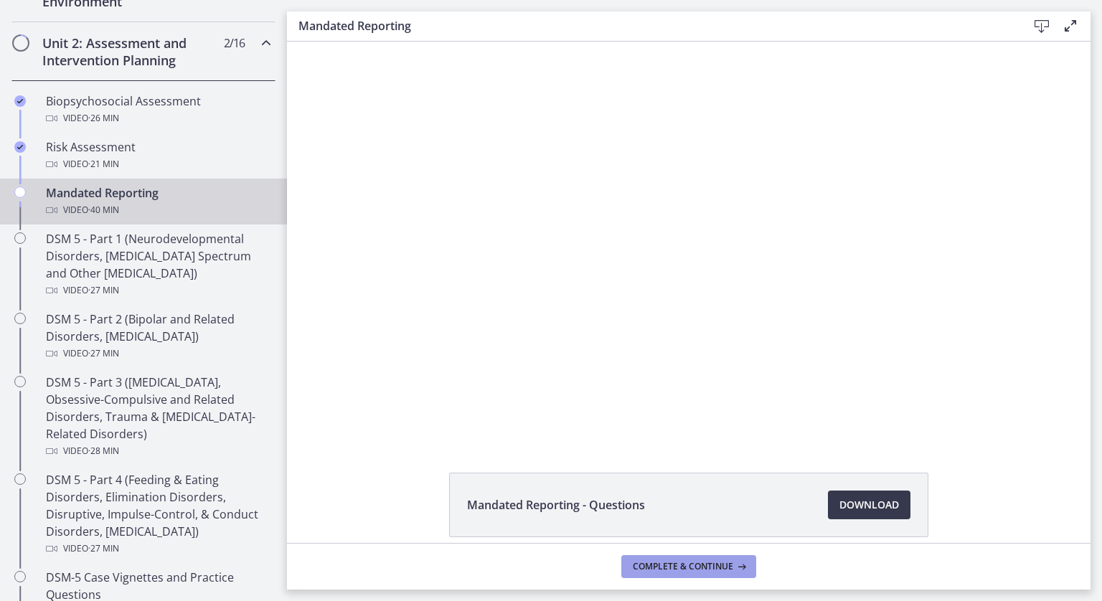
click at [718, 565] on span "Complete & continue" at bounding box center [683, 566] width 100 height 11
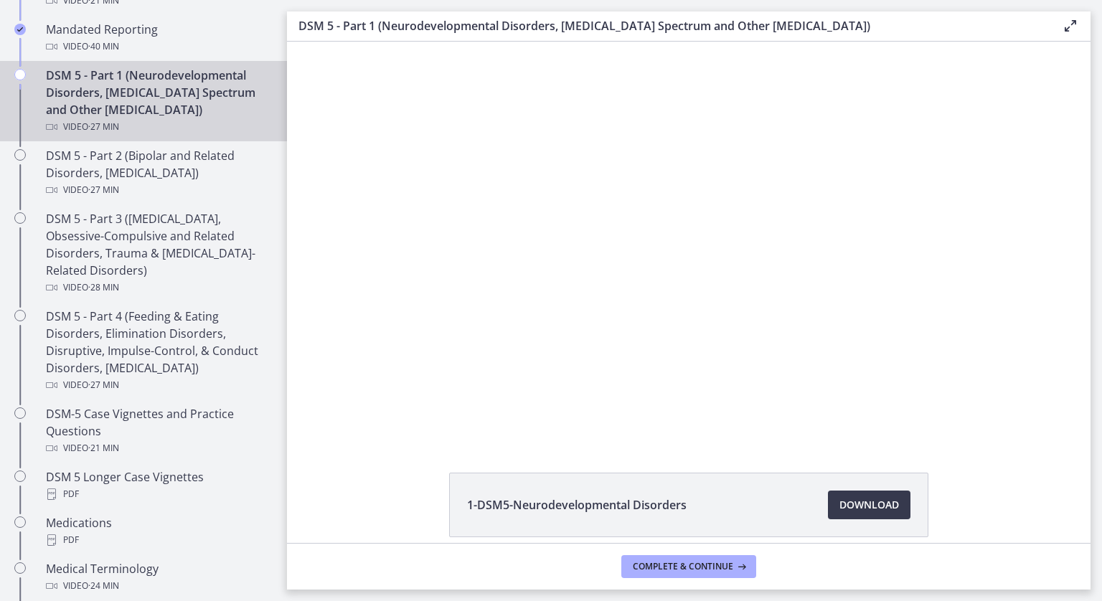
scroll to position [639, 0]
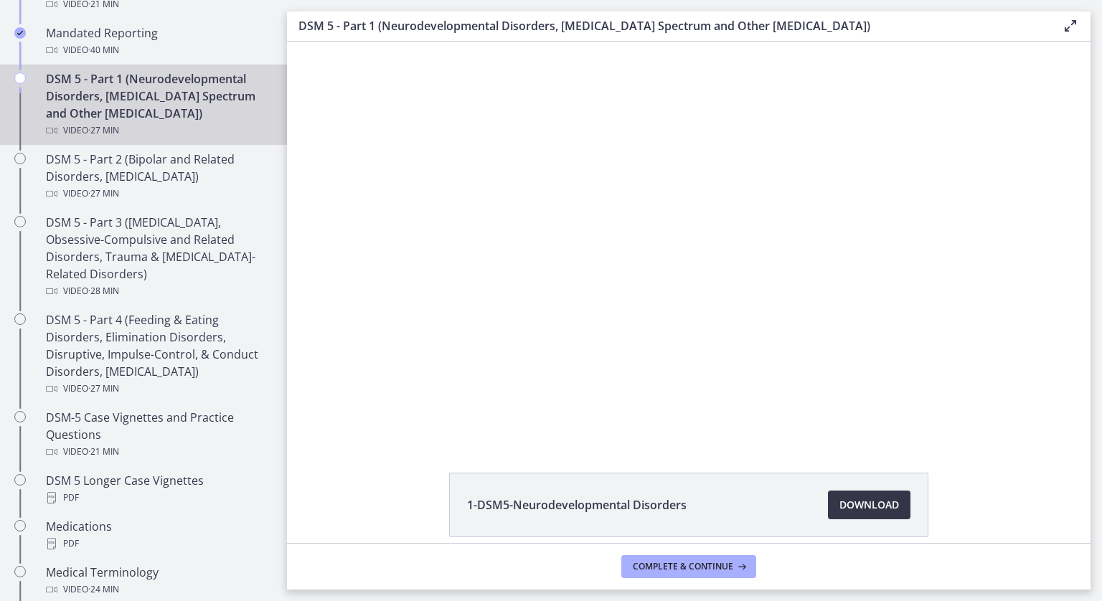
click at [868, 506] on span "Download Opens in a new window" at bounding box center [870, 505] width 60 height 17
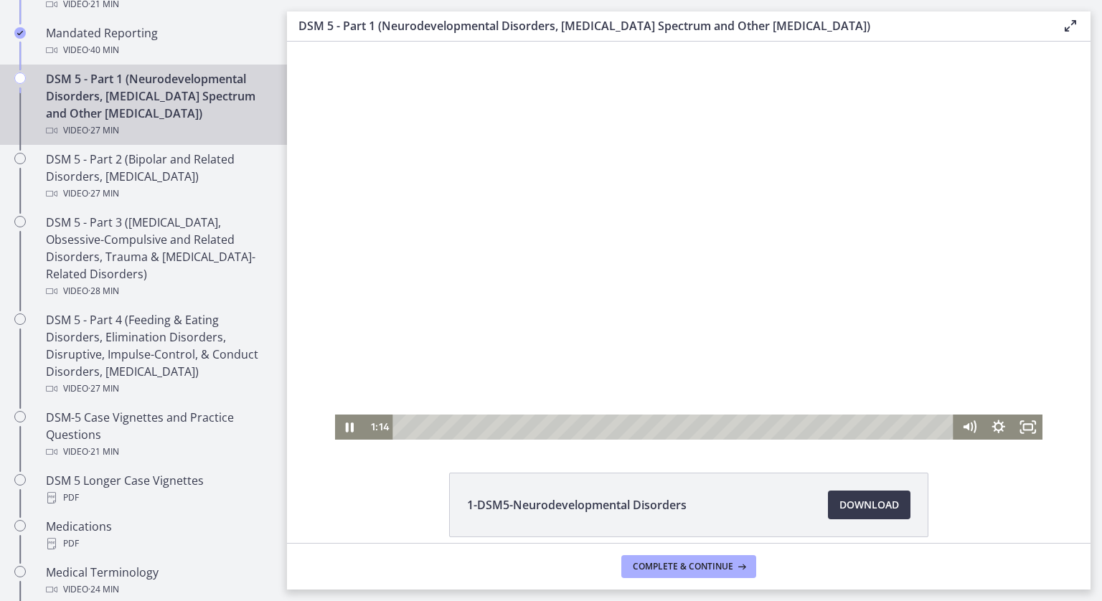
click at [634, 126] on div at bounding box center [689, 241] width 708 height 398
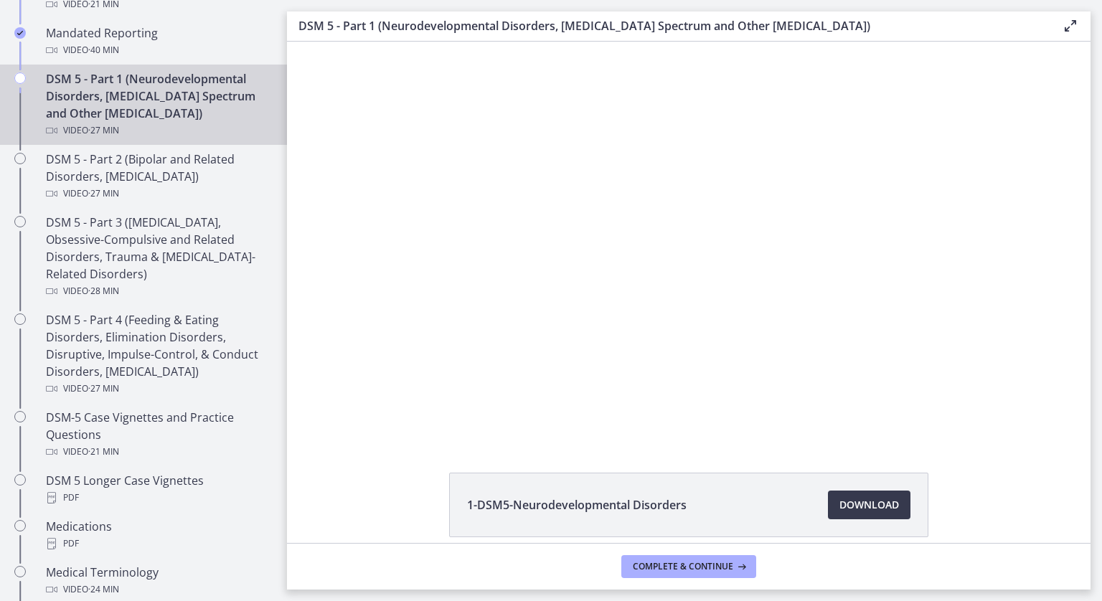
click at [634, 126] on div at bounding box center [689, 241] width 708 height 398
click at [468, 279] on div at bounding box center [689, 241] width 708 height 398
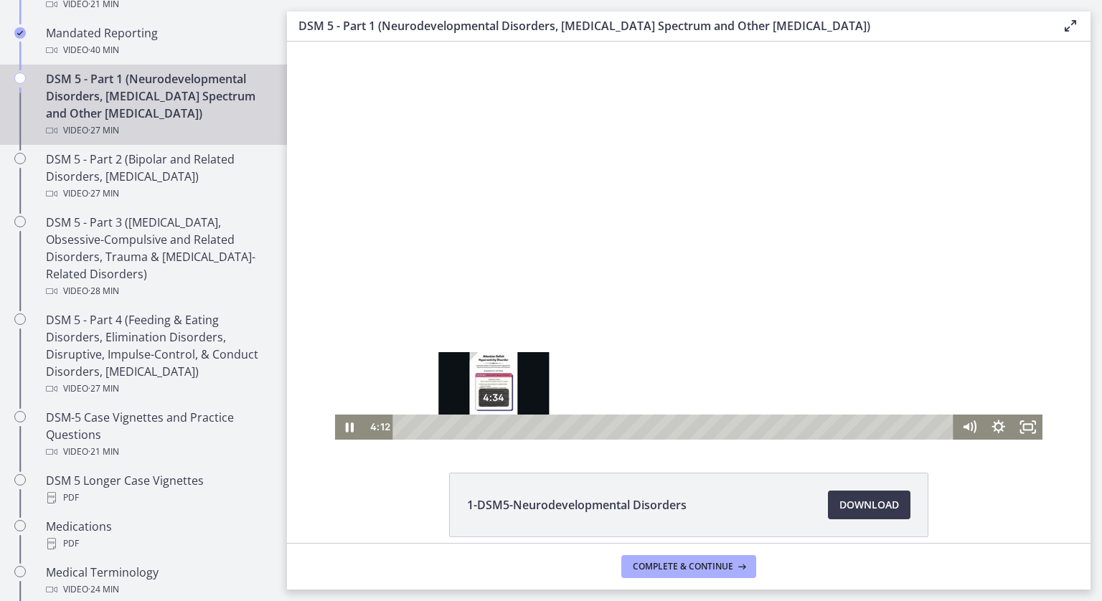
click at [489, 425] on div "4:34" at bounding box center [675, 427] width 543 height 25
click at [500, 426] on div "5:09" at bounding box center [675, 427] width 543 height 25
click at [495, 431] on div "4:51" at bounding box center [675, 427] width 543 height 25
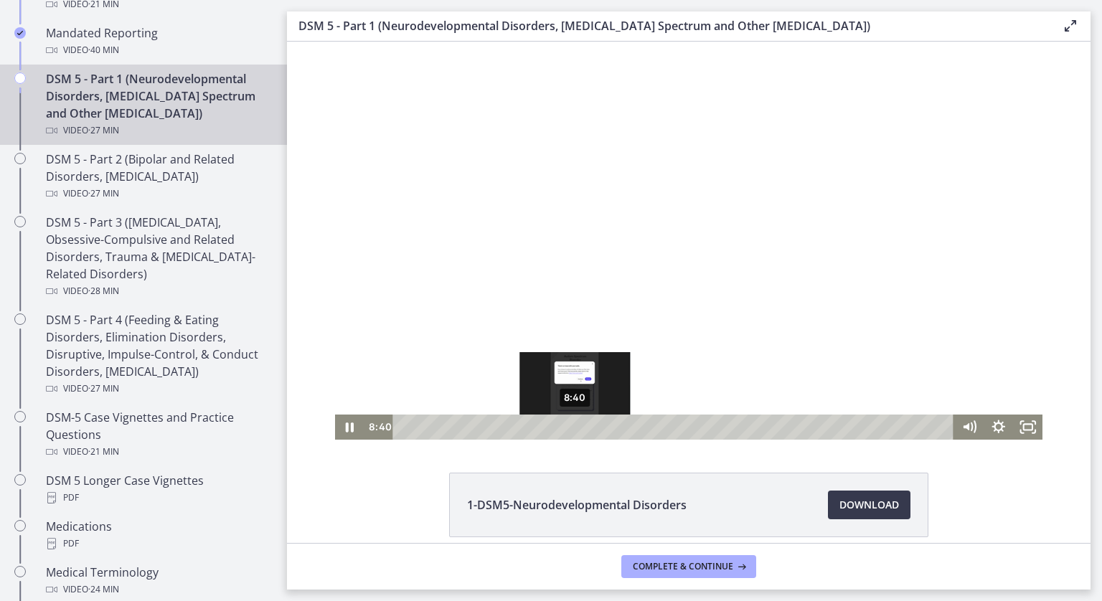
click at [570, 427] on div "8:40" at bounding box center [675, 427] width 543 height 25
click at [571, 427] on div "Playbar" at bounding box center [575, 427] width 9 height 9
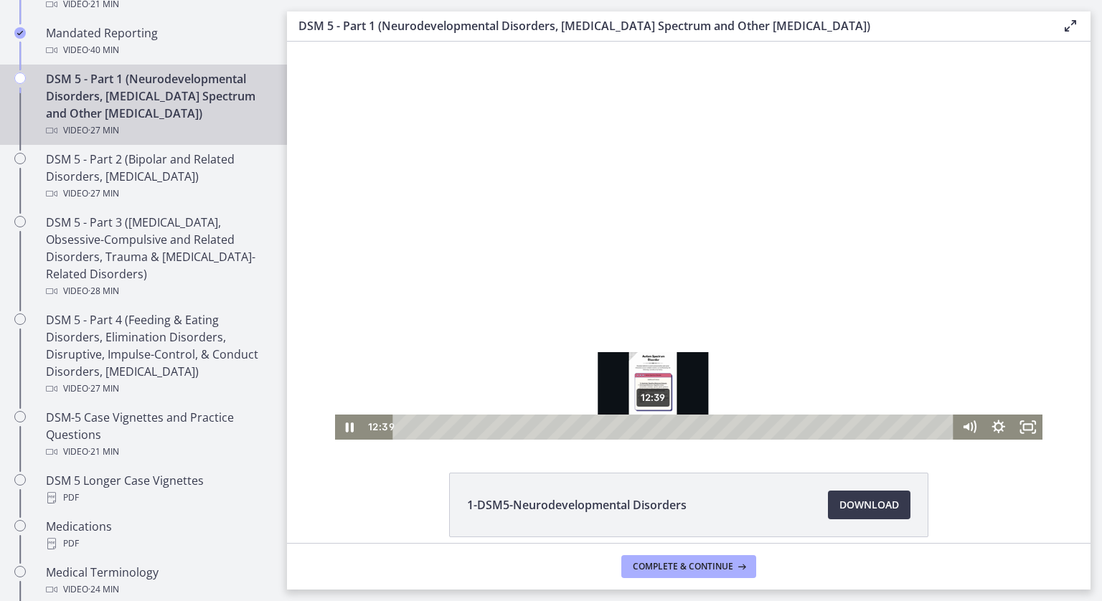
click at [649, 429] on div "12:39" at bounding box center [675, 427] width 543 height 25
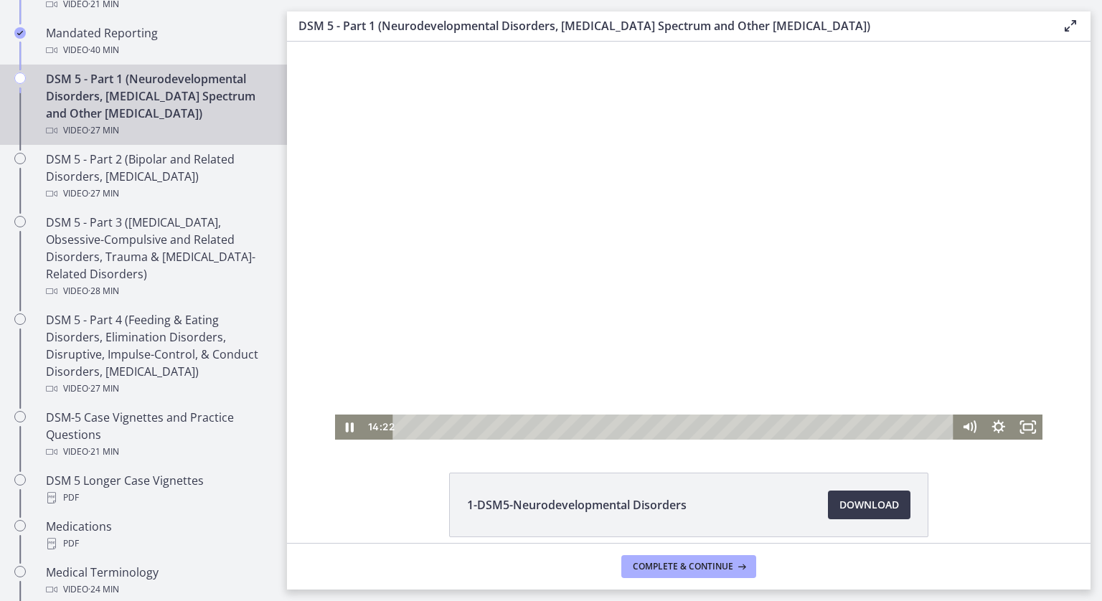
click at [632, 403] on div at bounding box center [689, 241] width 708 height 398
click at [344, 416] on icon "Play Video" at bounding box center [350, 427] width 35 height 30
click at [435, 220] on div at bounding box center [689, 241] width 708 height 398
click at [436, 222] on div at bounding box center [689, 241] width 708 height 398
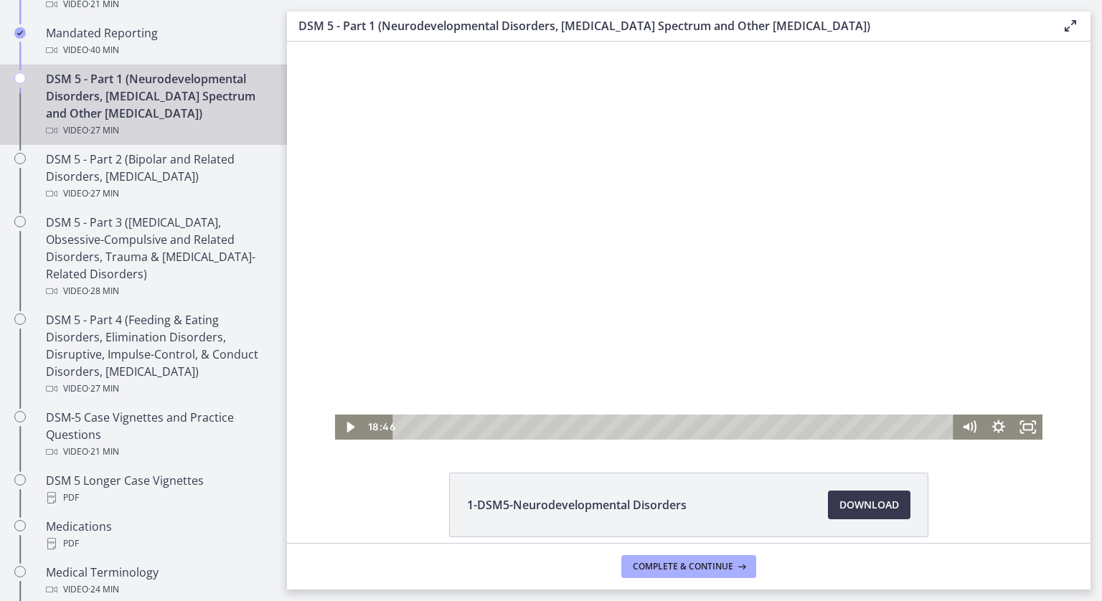
click at [436, 223] on div at bounding box center [689, 241] width 708 height 398
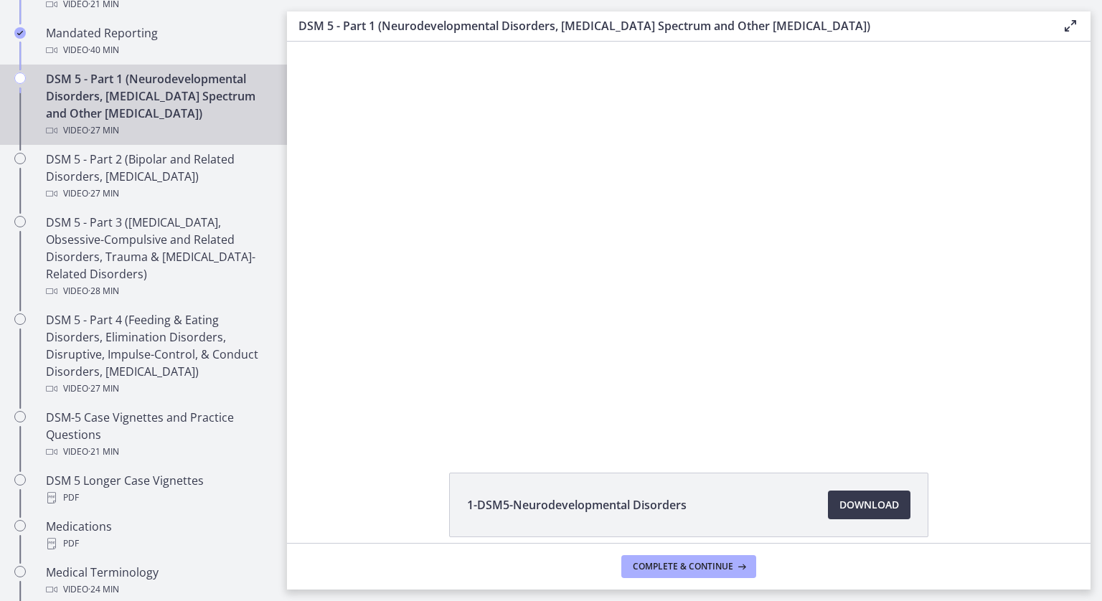
click at [436, 223] on div at bounding box center [689, 241] width 708 height 398
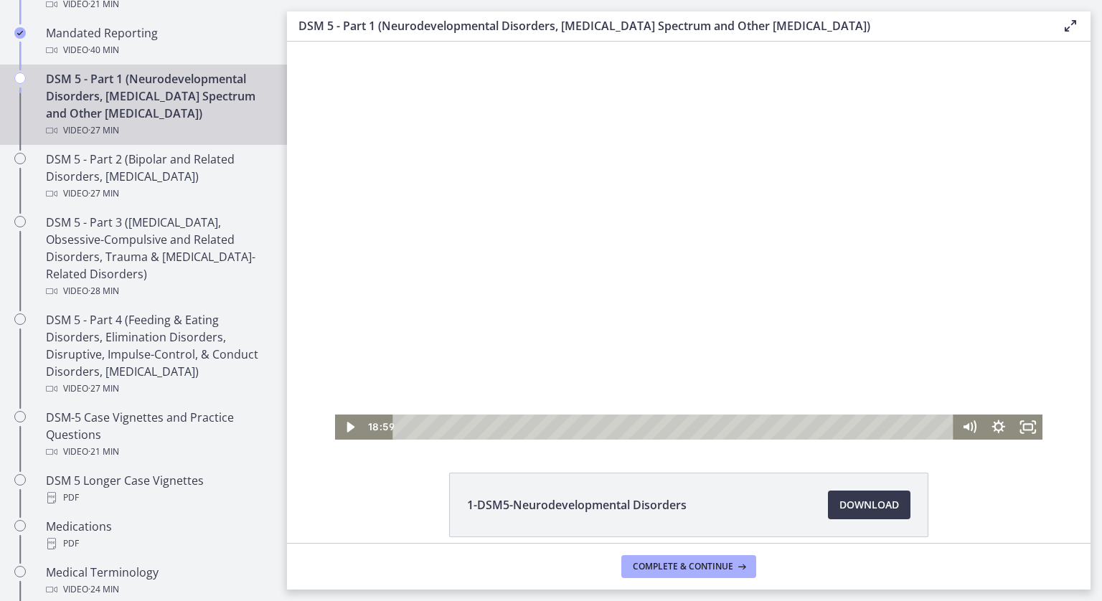
click at [439, 225] on div at bounding box center [689, 241] width 708 height 398
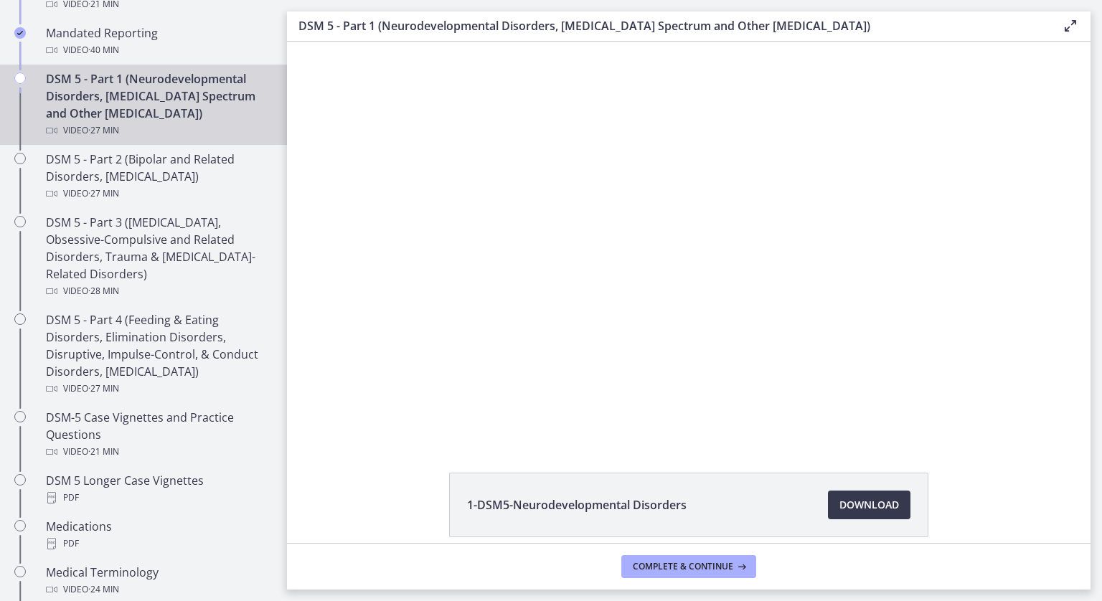
click at [439, 225] on div at bounding box center [689, 241] width 708 height 398
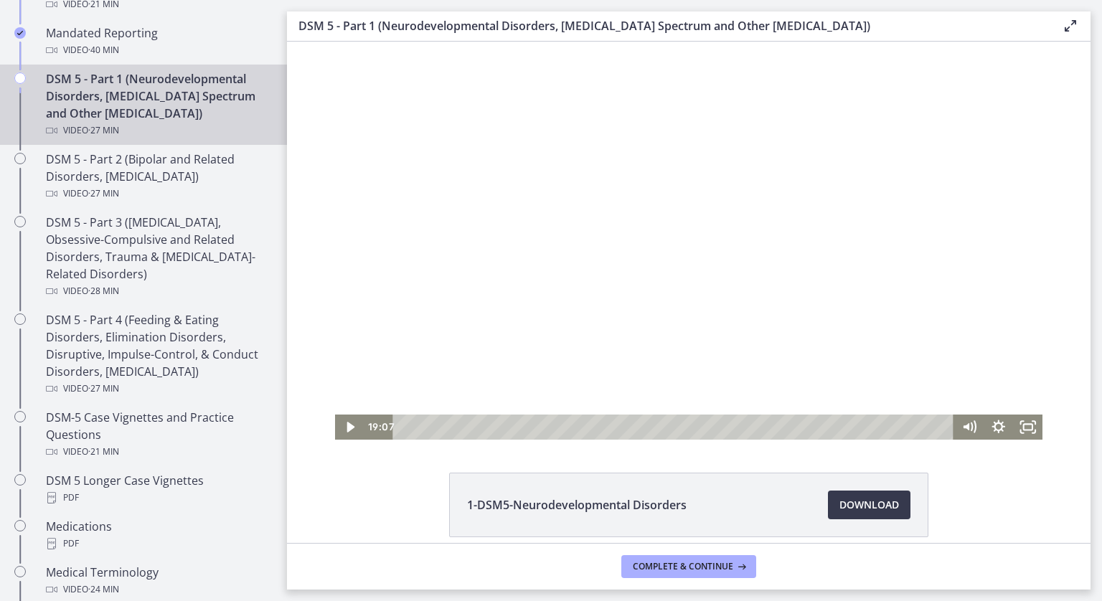
click at [441, 228] on div at bounding box center [689, 241] width 708 height 398
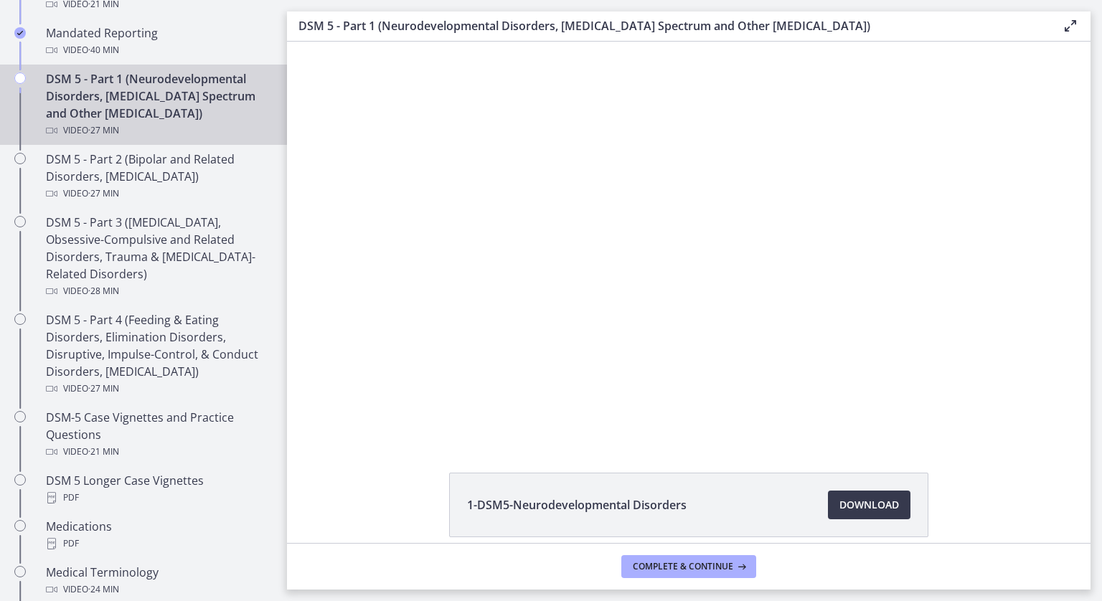
click at [441, 228] on div at bounding box center [689, 241] width 708 height 398
click at [439, 251] on div at bounding box center [689, 241] width 708 height 398
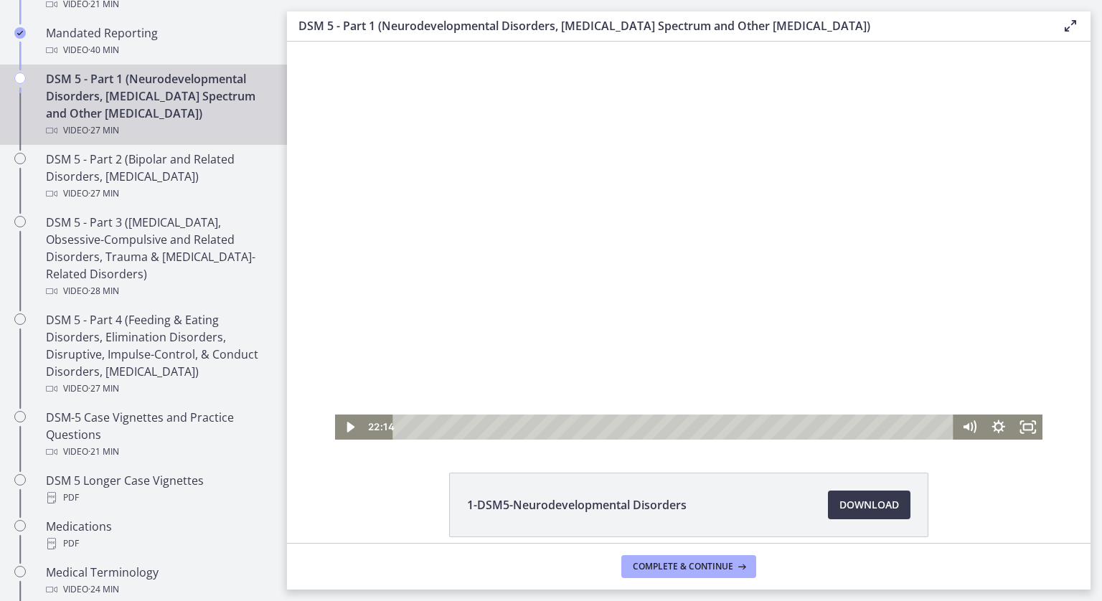
click at [439, 252] on div at bounding box center [689, 241] width 708 height 398
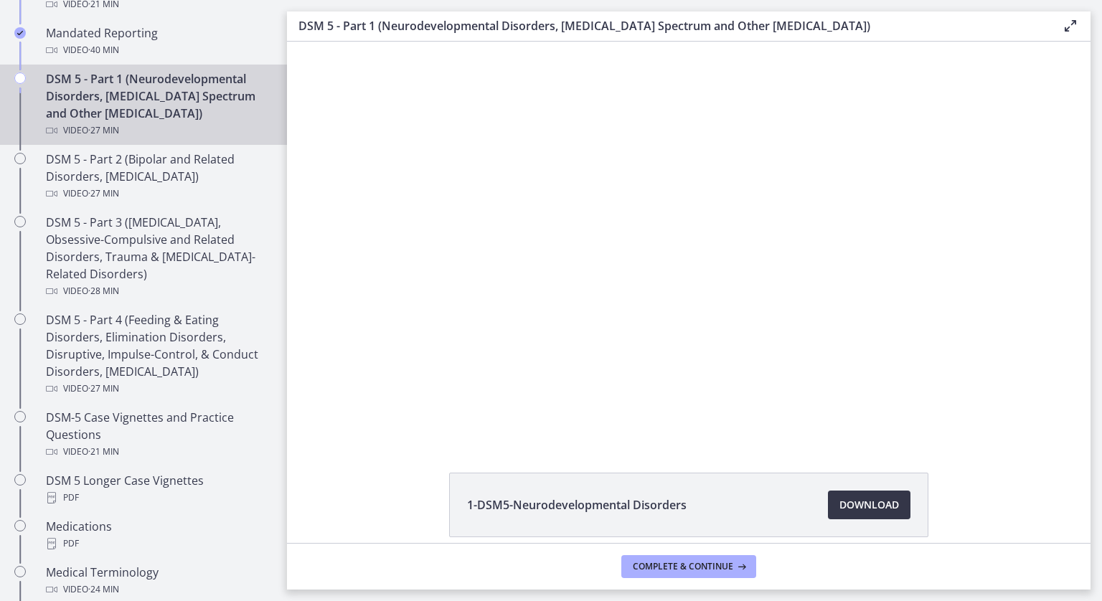
click at [893, 498] on span "Download Opens in a new window" at bounding box center [870, 505] width 60 height 17
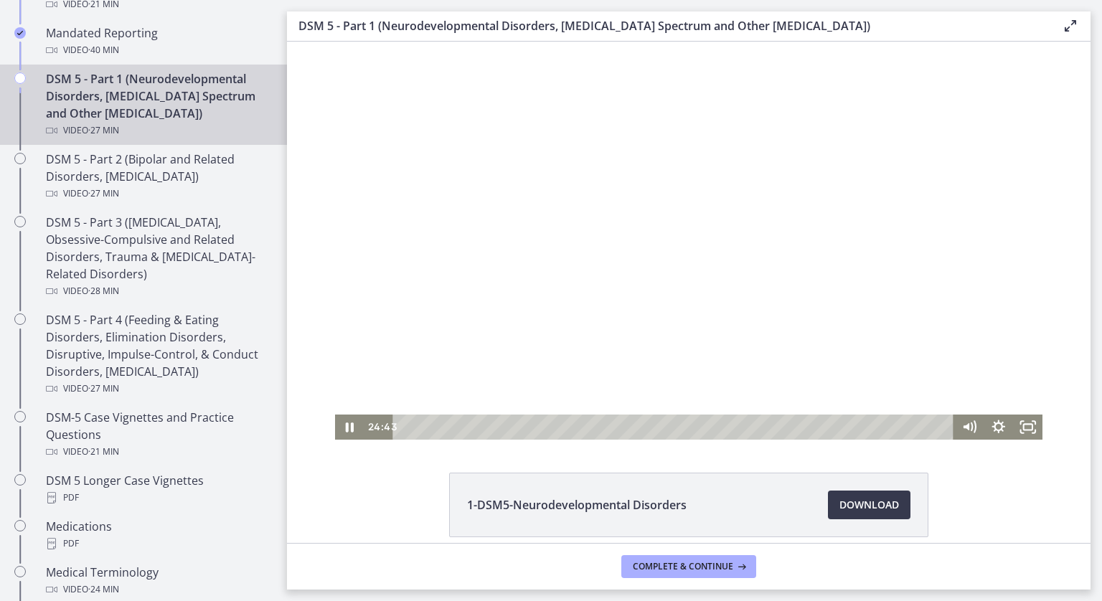
click at [621, 200] on div at bounding box center [689, 241] width 708 height 398
